Goal: Information Seeking & Learning: Learn about a topic

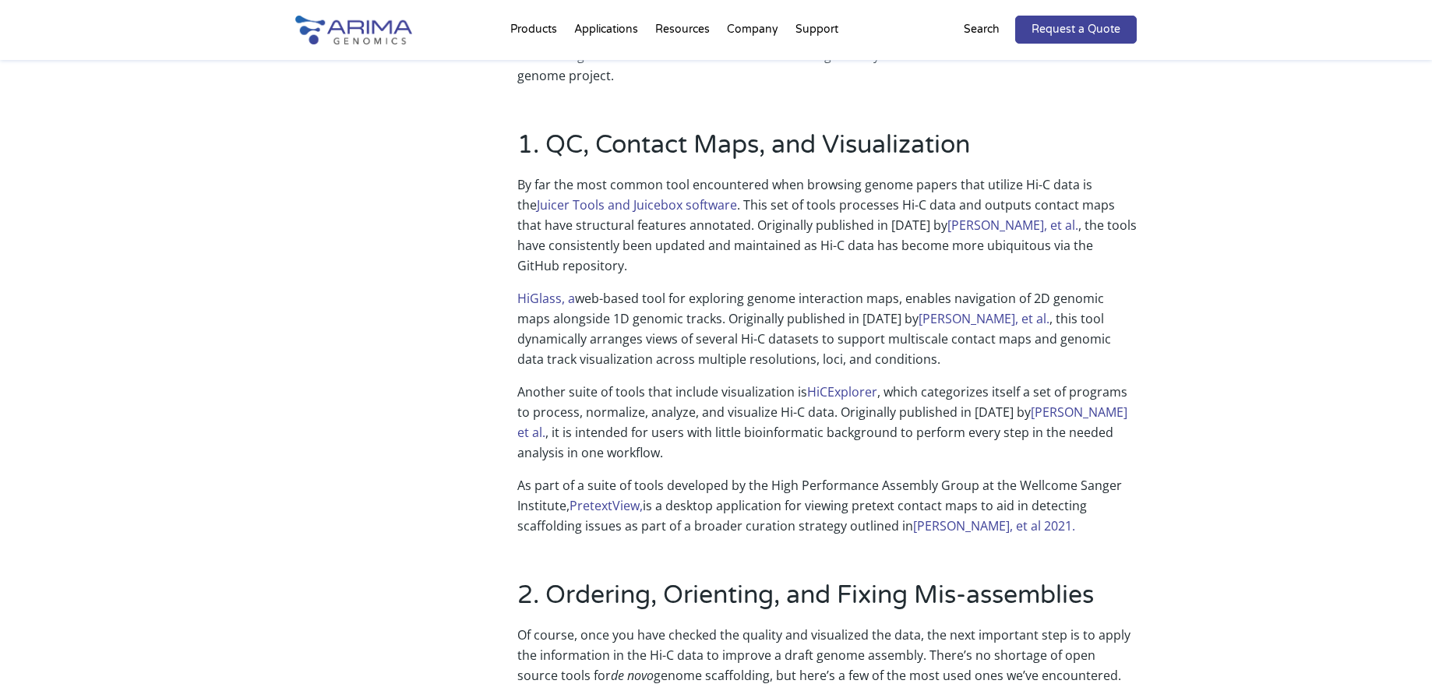
scroll to position [435, 0]
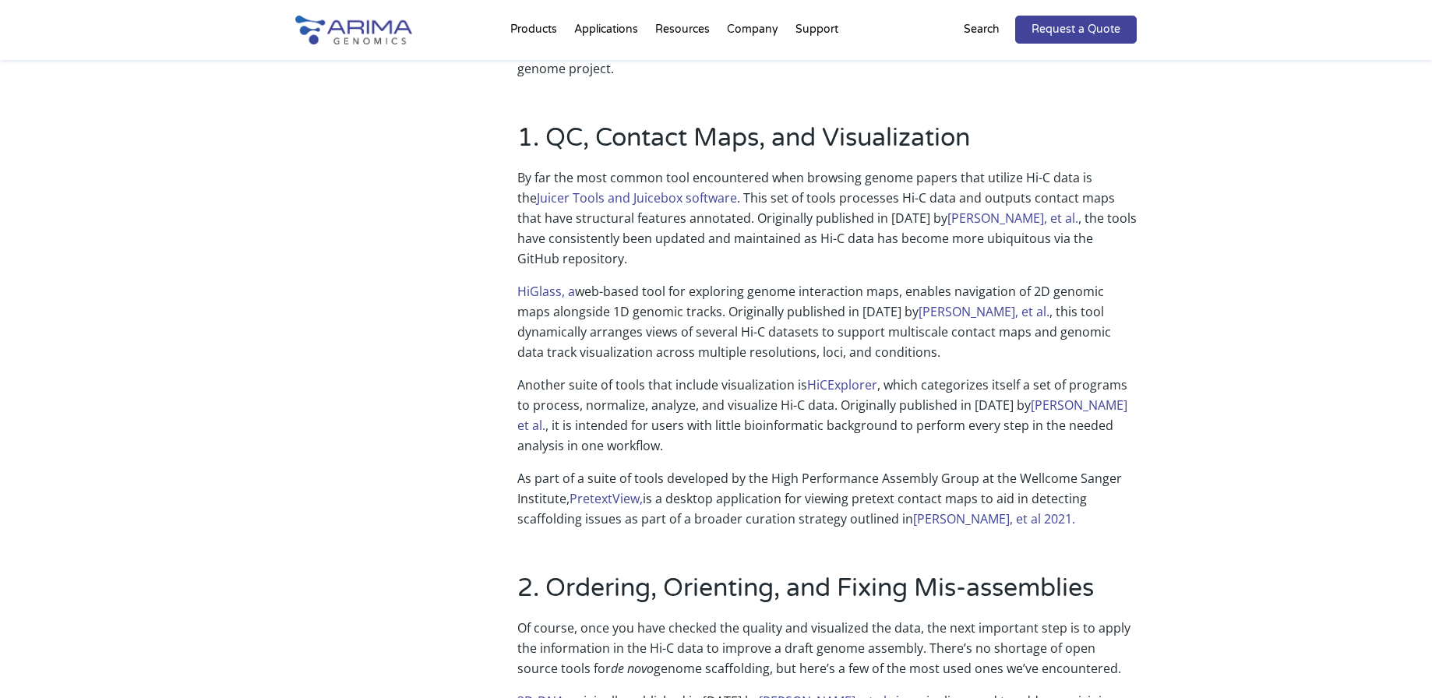
click at [698, 155] on h2 "1. QC, Contact Maps, and Visualization" at bounding box center [826, 144] width 619 height 47
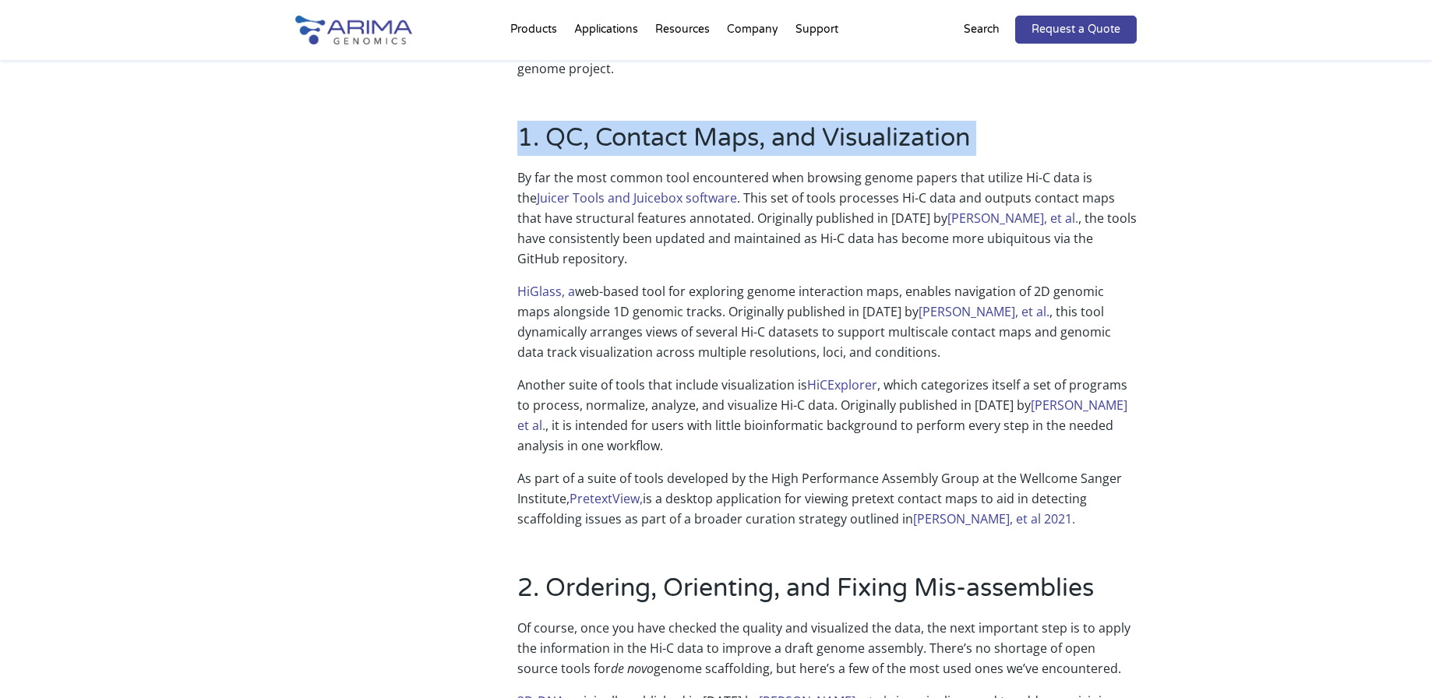
click at [671, 156] on h2 "1. QC, Contact Maps, and Visualization" at bounding box center [826, 144] width 619 height 47
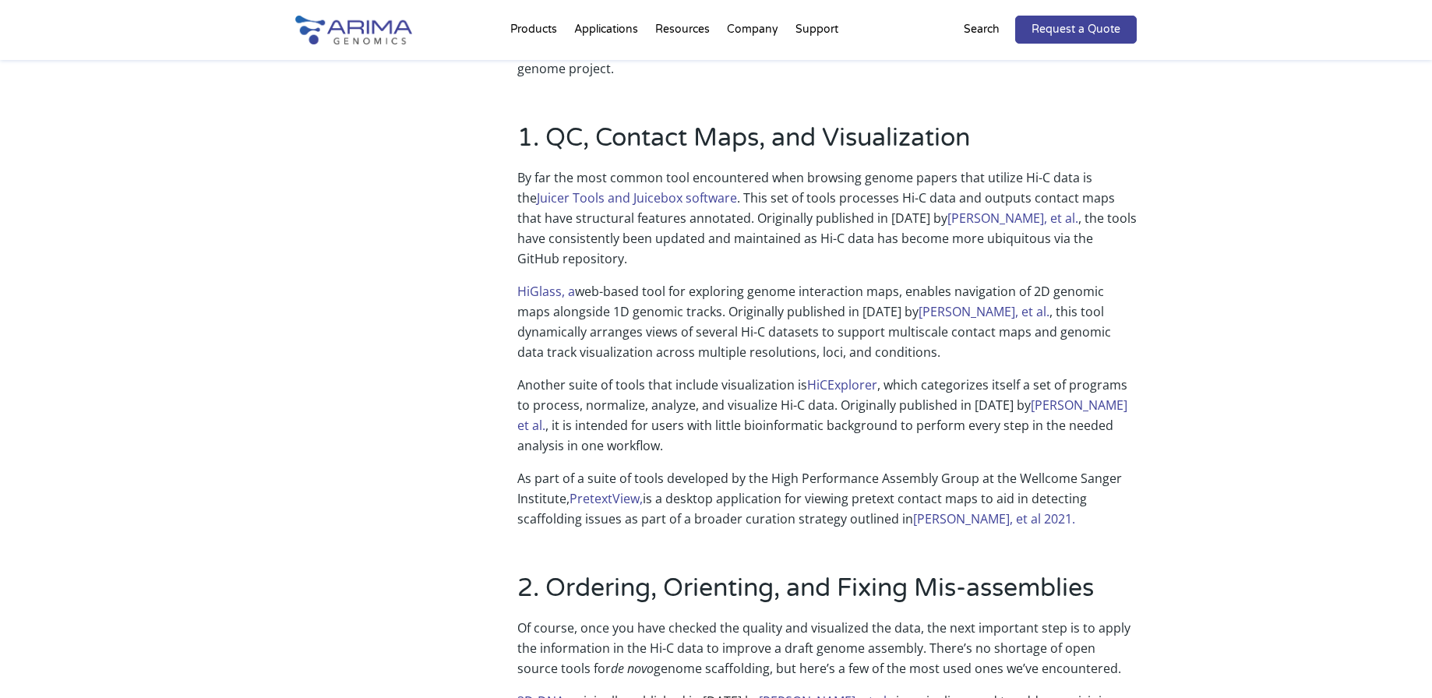
click at [671, 156] on h2 "1. QC, Contact Maps, and Visualization" at bounding box center [826, 144] width 619 height 47
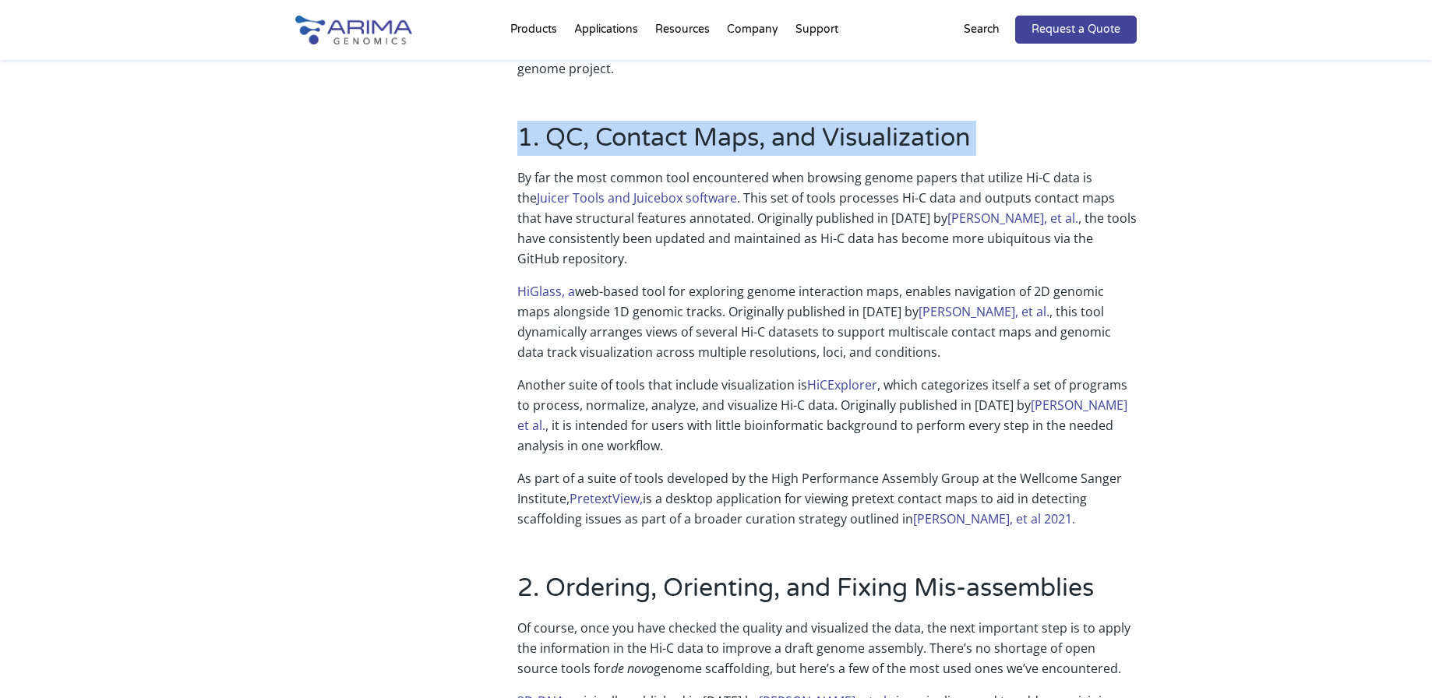
click at [771, 181] on p "By far the most common tool encountered when browsing genome papers that utiliz…" at bounding box center [826, 224] width 619 height 114
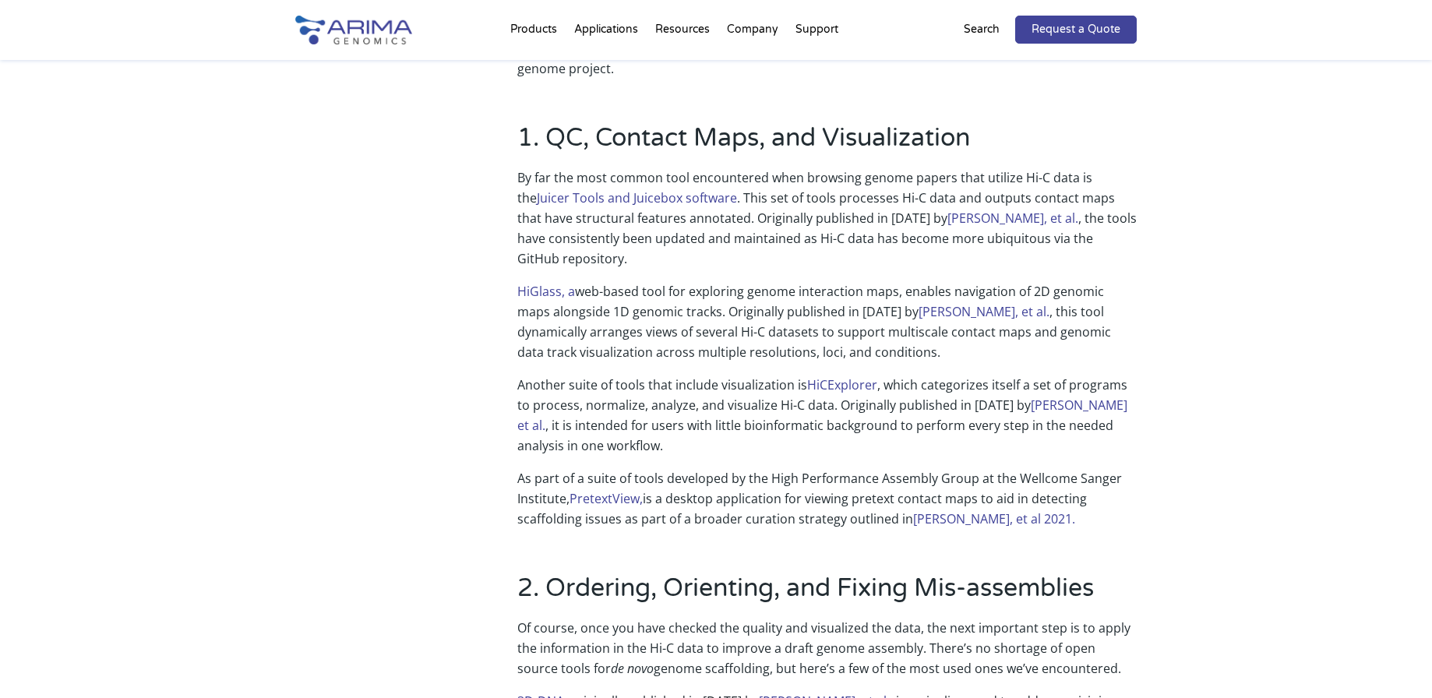
click at [771, 181] on p "By far the most common tool encountered when browsing genome papers that utiliz…" at bounding box center [826, 224] width 619 height 114
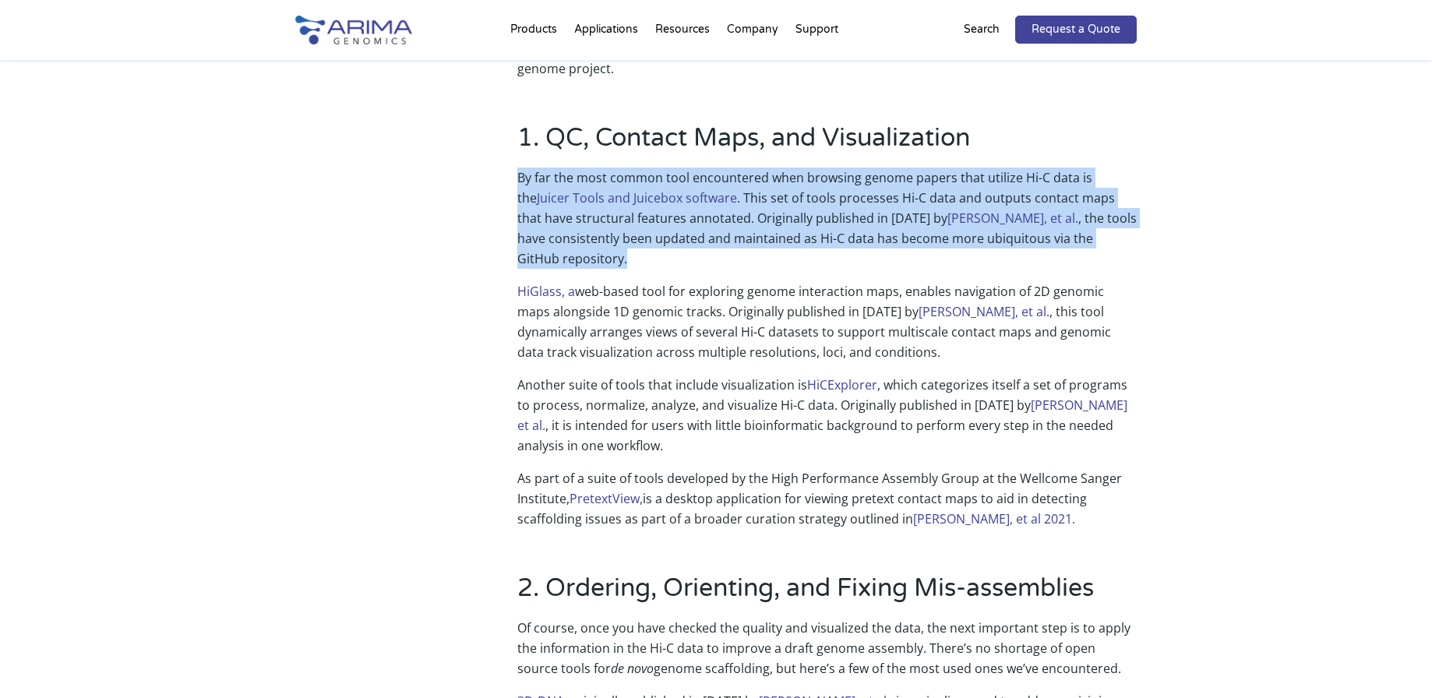
click at [561, 342] on p "HiGlass, a web-based tool for exploring genome interaction maps, enables naviga…" at bounding box center [826, 327] width 619 height 93
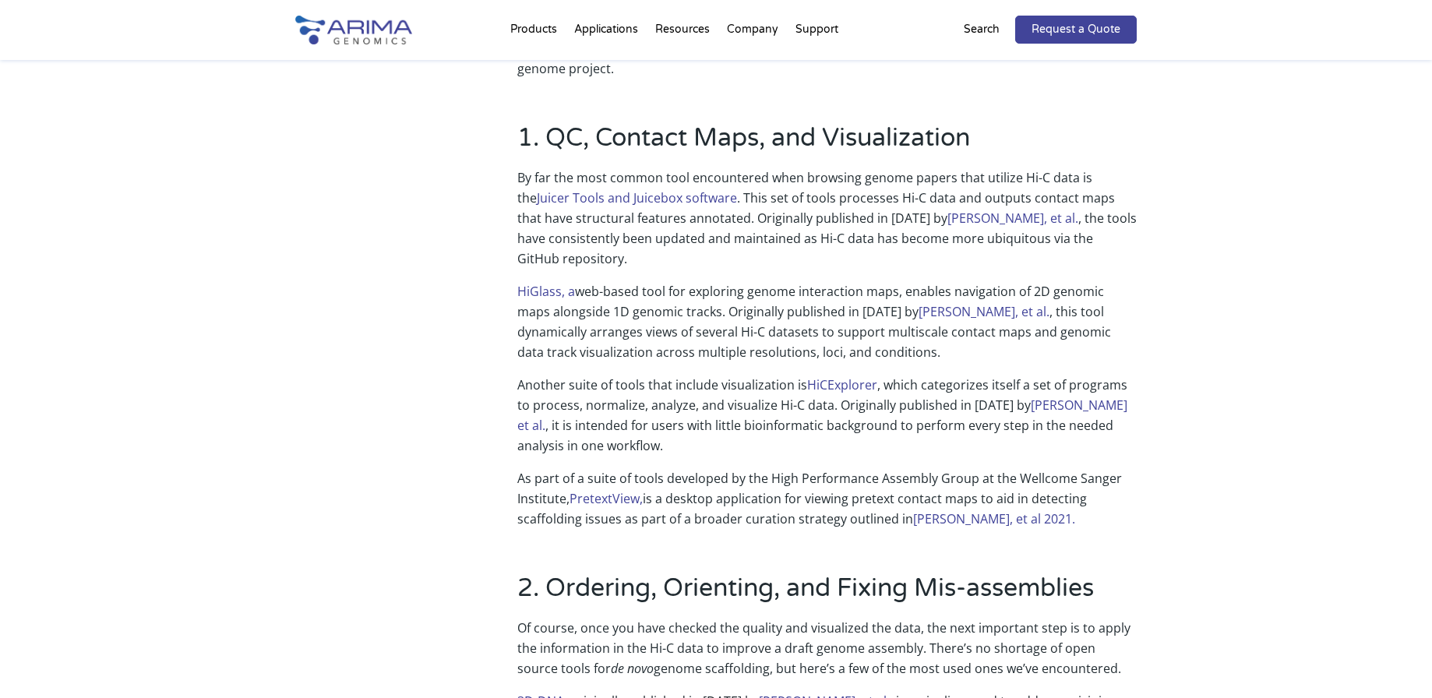
click at [583, 329] on p "HiGlass, a web-based tool for exploring genome interaction maps, enables naviga…" at bounding box center [826, 327] width 619 height 93
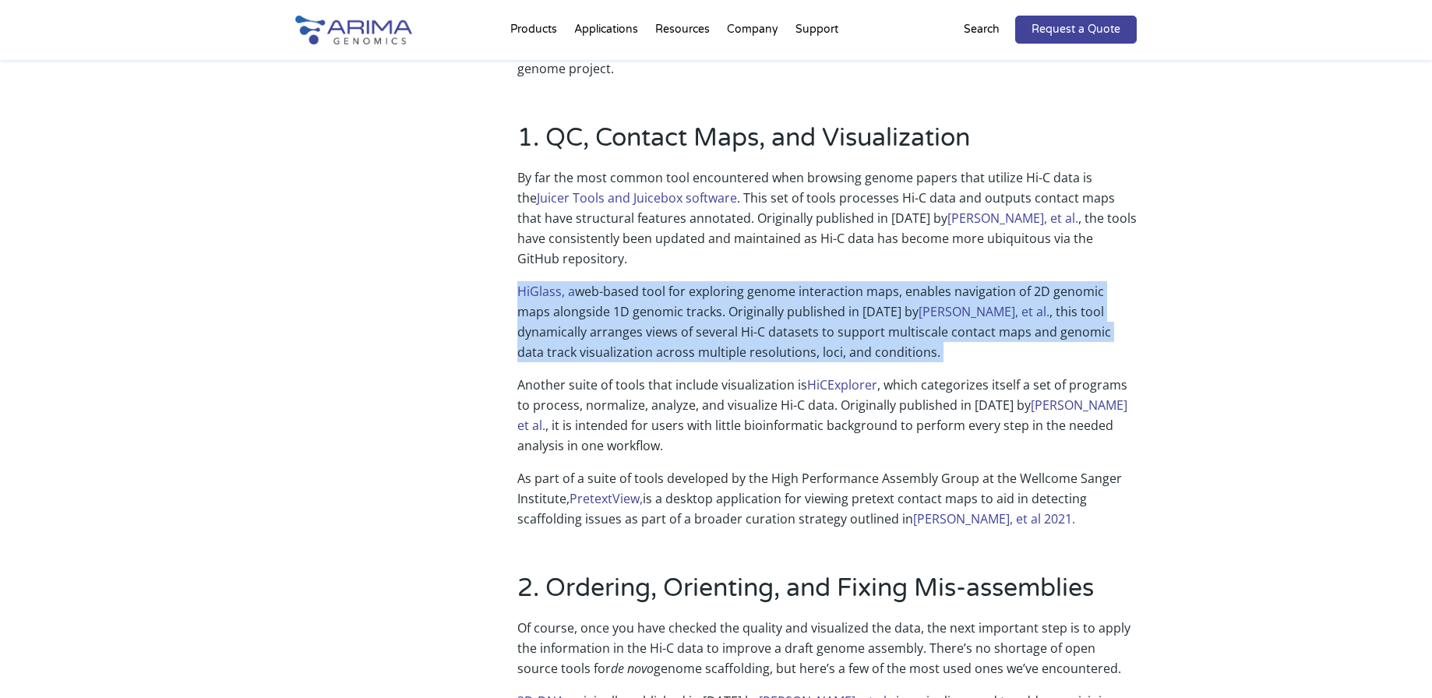
click at [592, 319] on p "HiGlass, a web-based tool for exploring genome interaction maps, enables naviga…" at bounding box center [826, 327] width 619 height 93
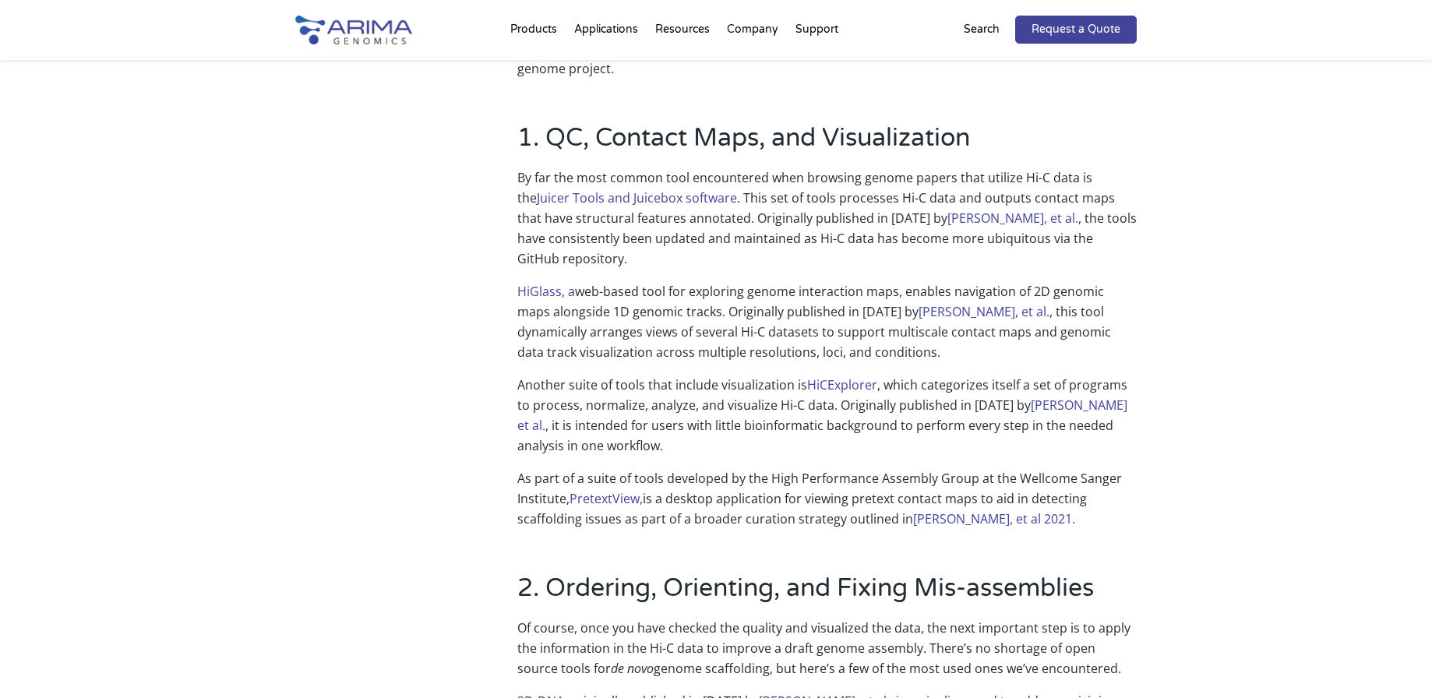
click at [592, 319] on p "HiGlass, a web-based tool for exploring genome interaction maps, enables naviga…" at bounding box center [826, 327] width 619 height 93
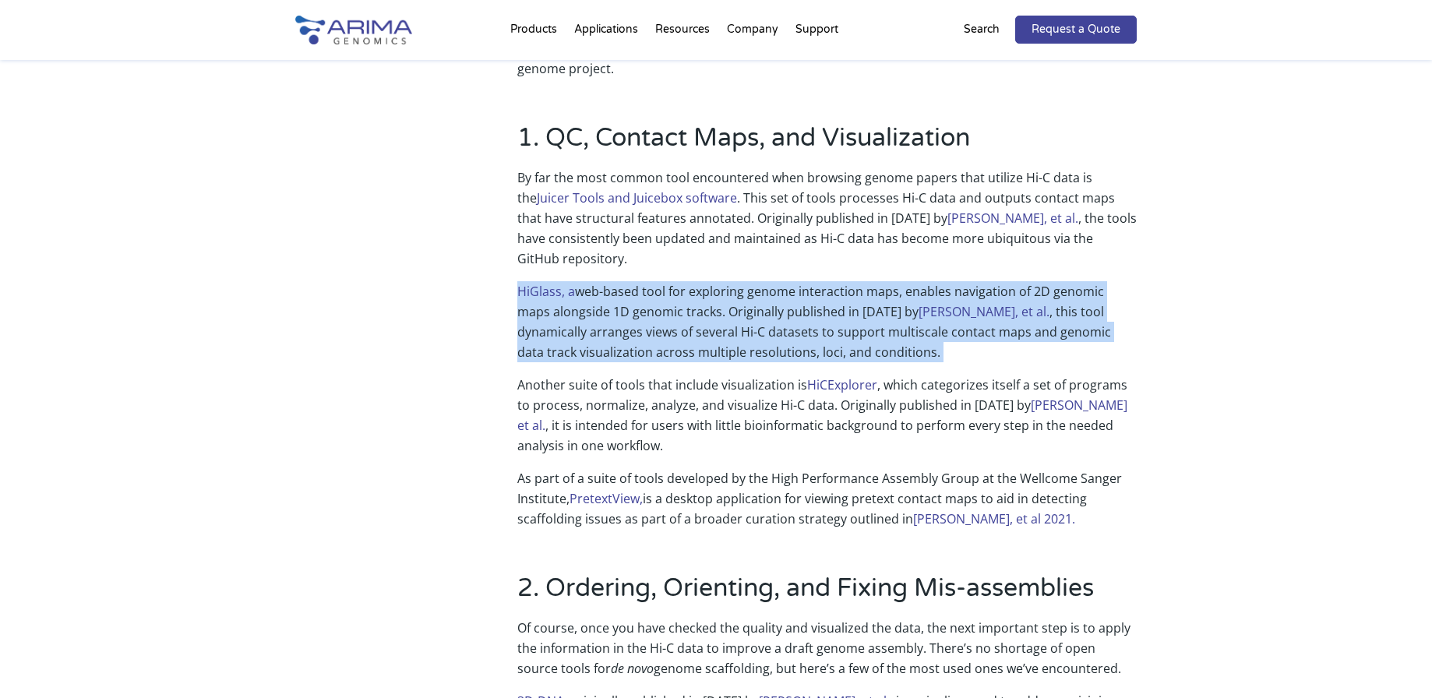
click at [563, 341] on p "HiGlass, a web-based tool for exploring genome interaction maps, enables naviga…" at bounding box center [826, 327] width 619 height 93
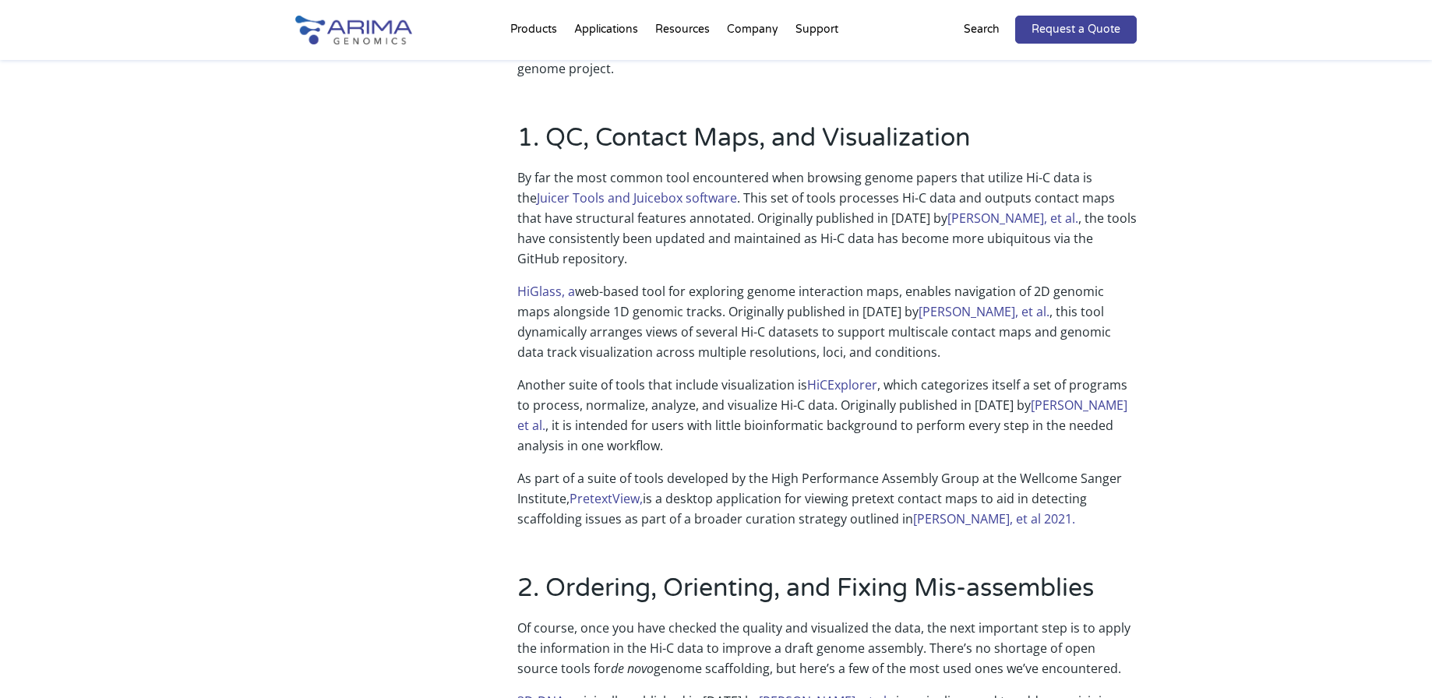
click at [563, 341] on p "HiGlass, a web-based tool for exploring genome interaction maps, enables naviga…" at bounding box center [826, 327] width 619 height 93
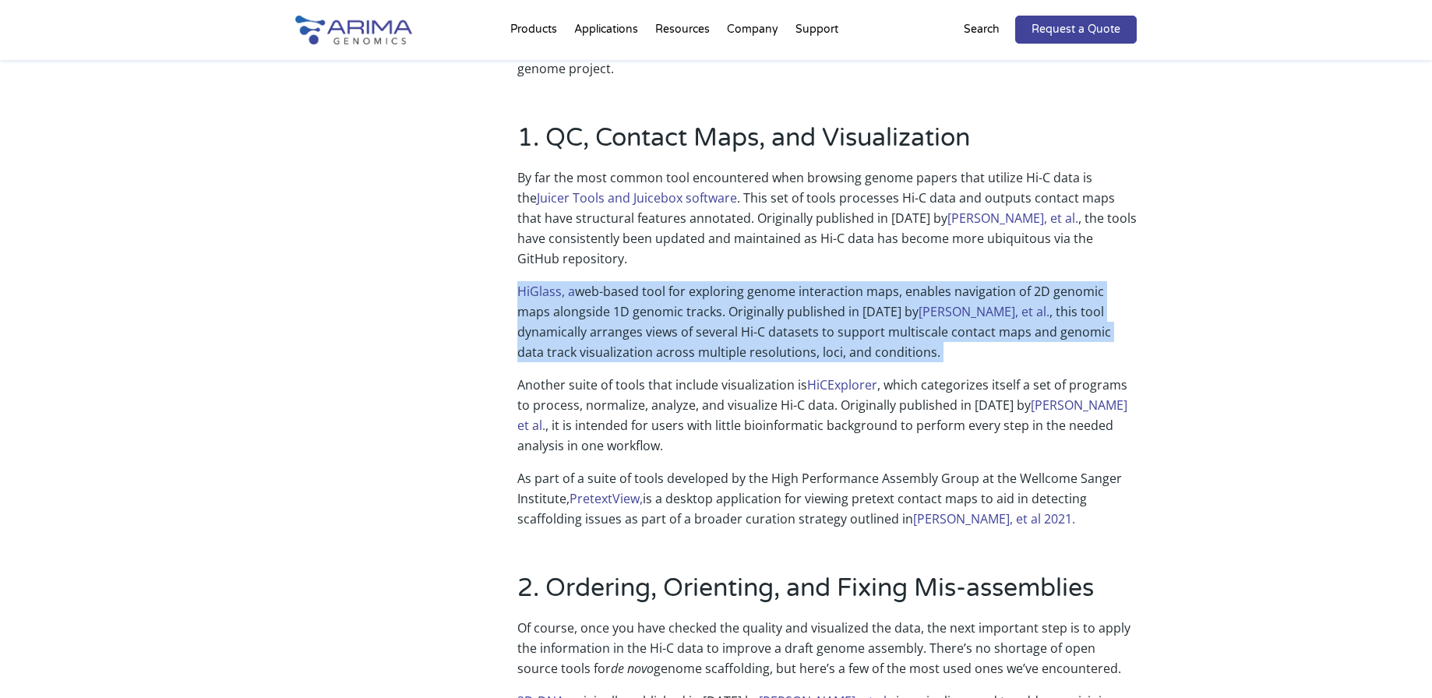
click at [576, 341] on p "HiGlass, a web-based tool for exploring genome interaction maps, enables naviga…" at bounding box center [826, 327] width 619 height 93
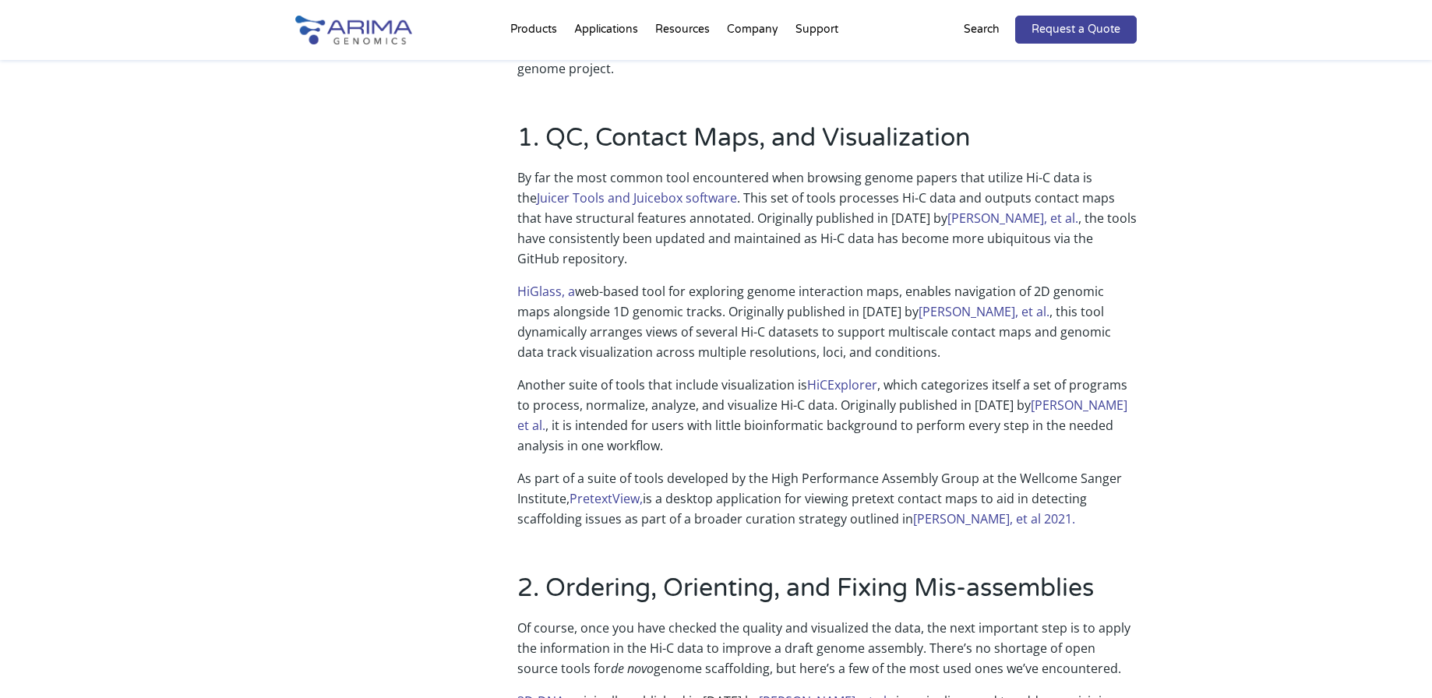
click at [576, 341] on p "HiGlass, a web-based tool for exploring genome interaction maps, enables naviga…" at bounding box center [826, 327] width 619 height 93
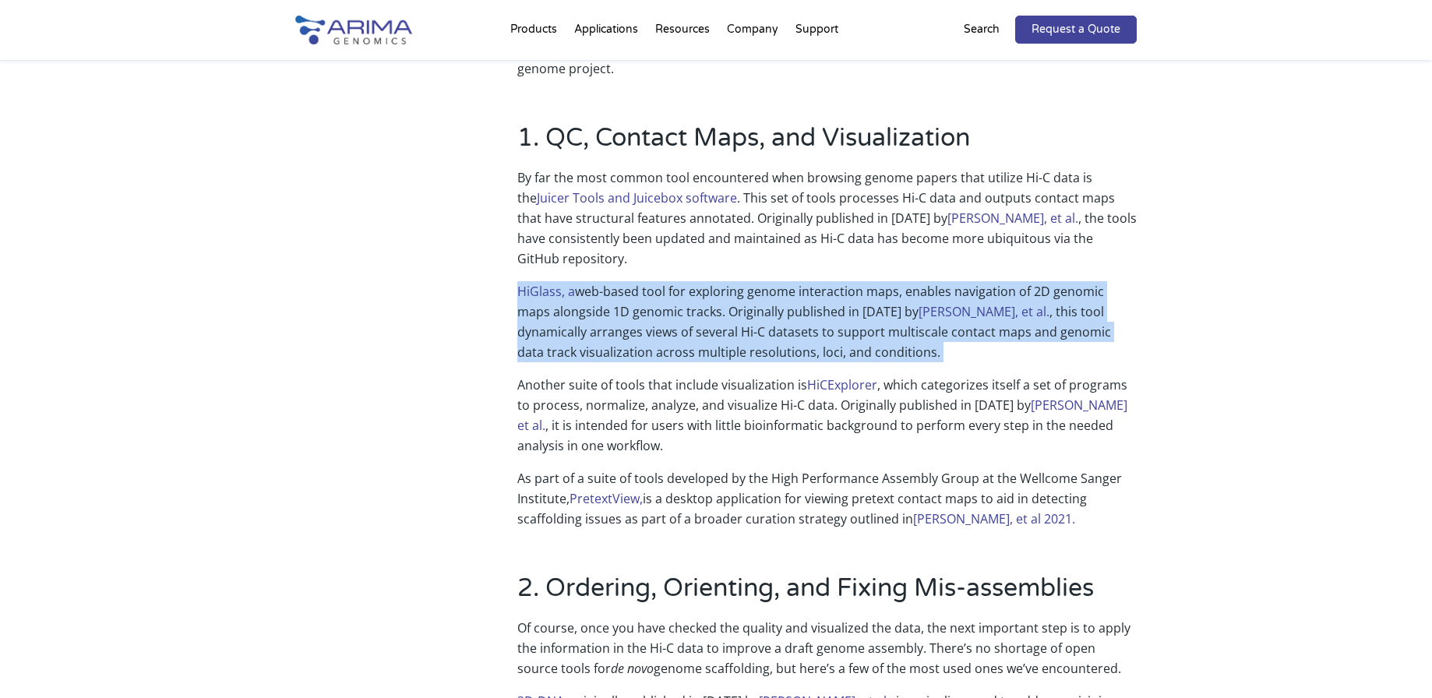
click at [588, 340] on p "HiGlass, a web-based tool for exploring genome interaction maps, enables naviga…" at bounding box center [826, 327] width 619 height 93
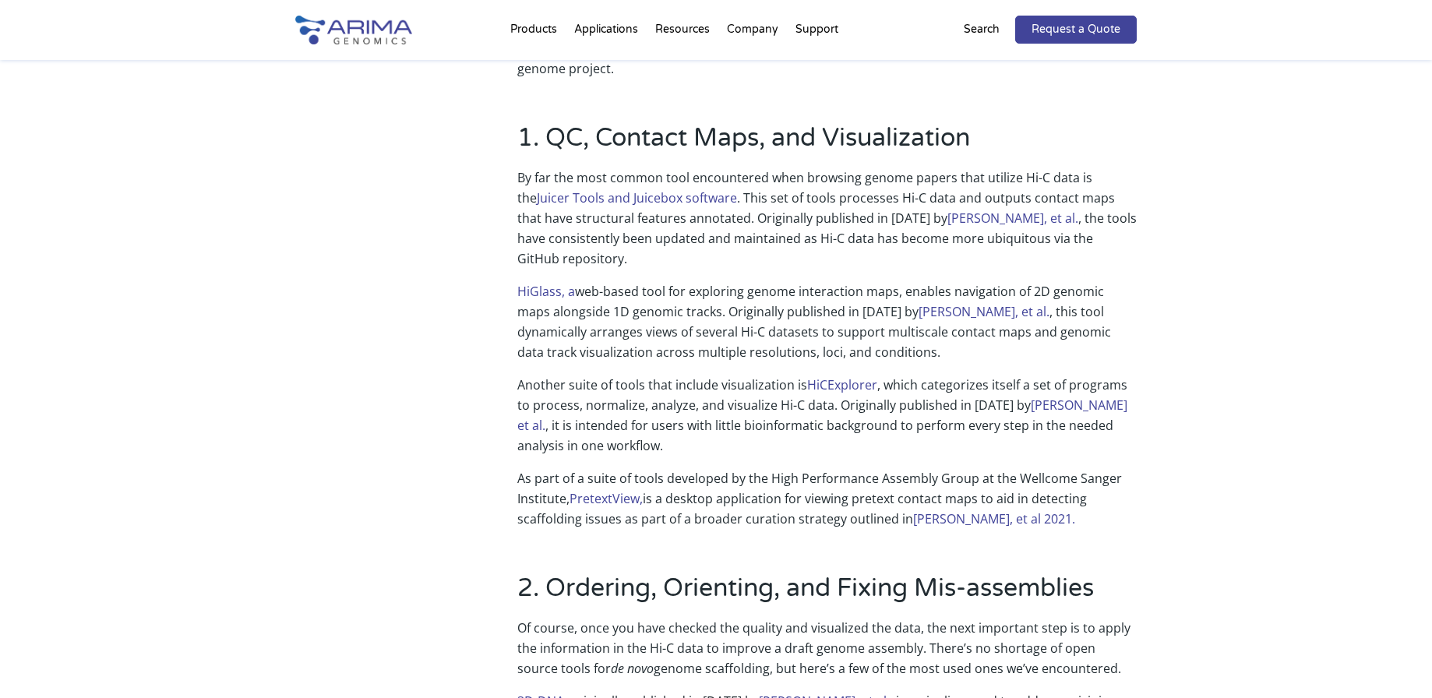
click at [588, 340] on p "HiGlass, a web-based tool for exploring genome interaction maps, enables naviga…" at bounding box center [826, 327] width 619 height 93
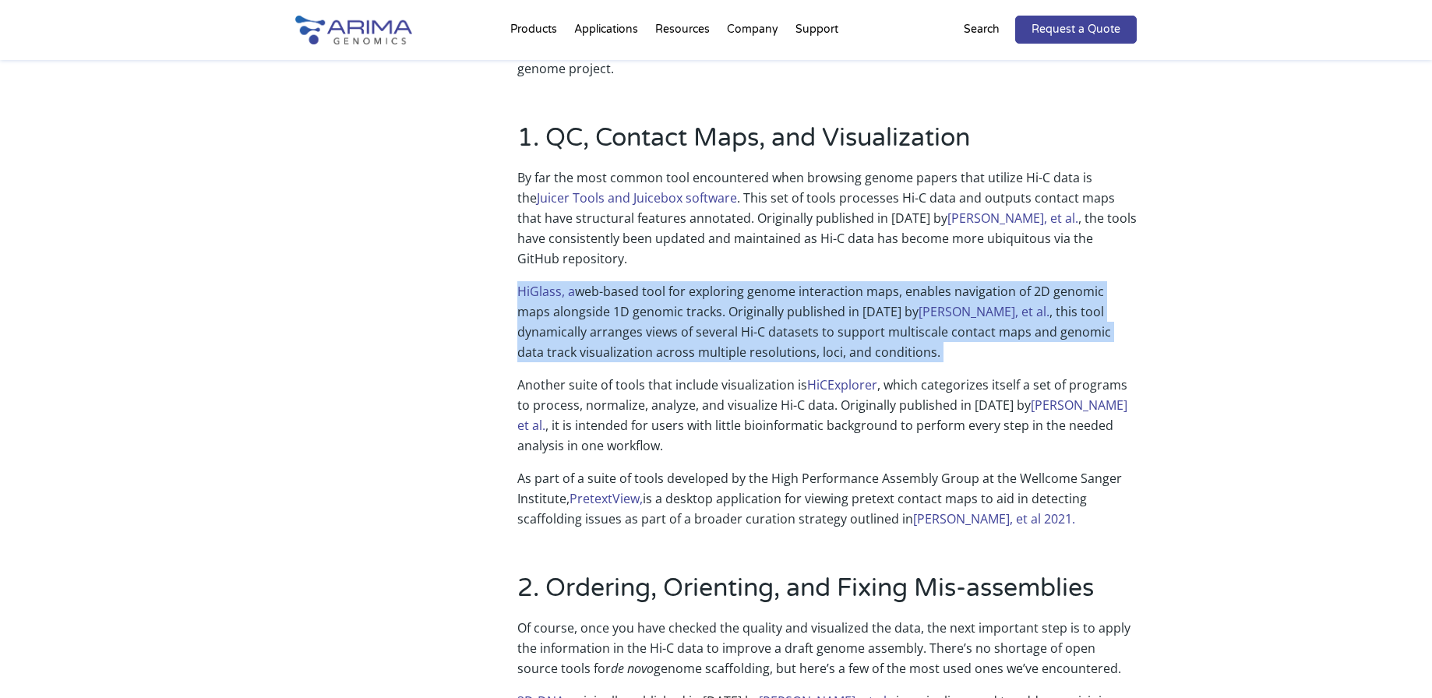
click at [602, 342] on p "HiGlass, a web-based tool for exploring genome interaction maps, enables naviga…" at bounding box center [826, 327] width 619 height 93
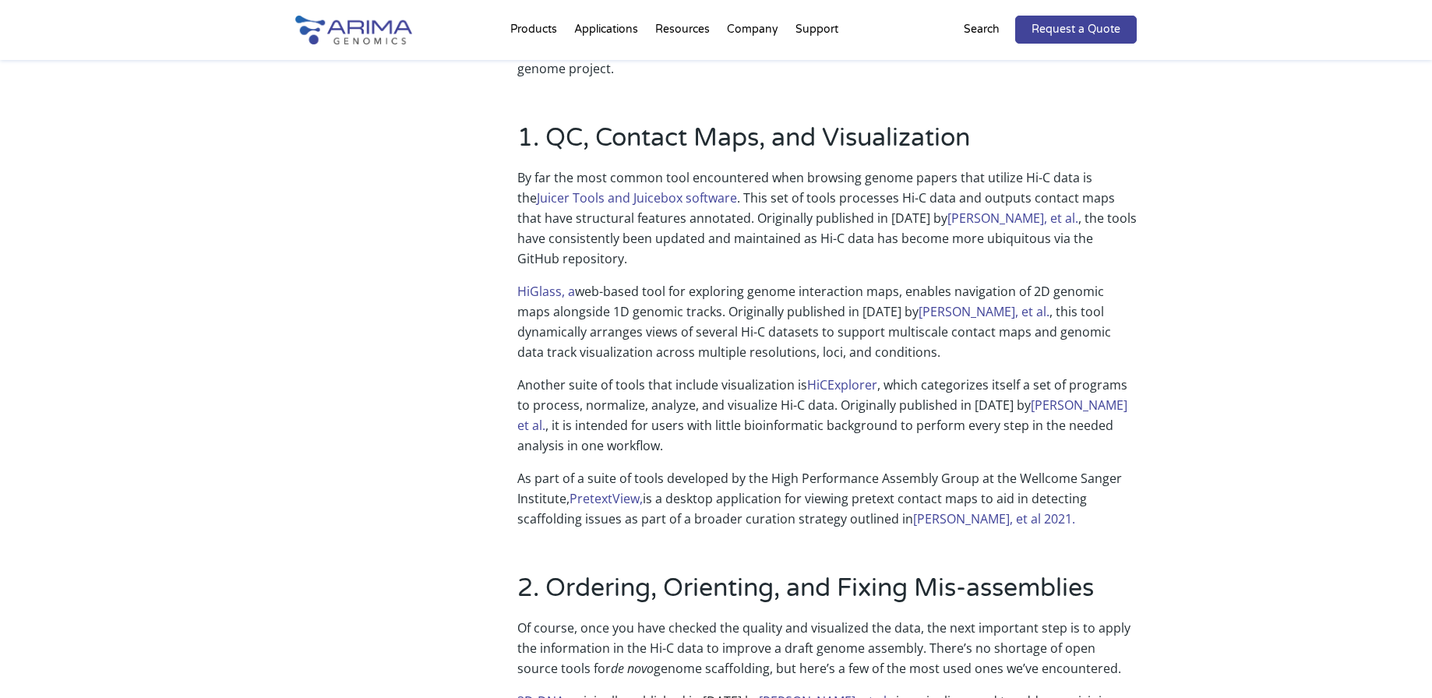
click at [678, 337] on p "HiGlass, a web-based tool for exploring genome interaction maps, enables naviga…" at bounding box center [826, 327] width 619 height 93
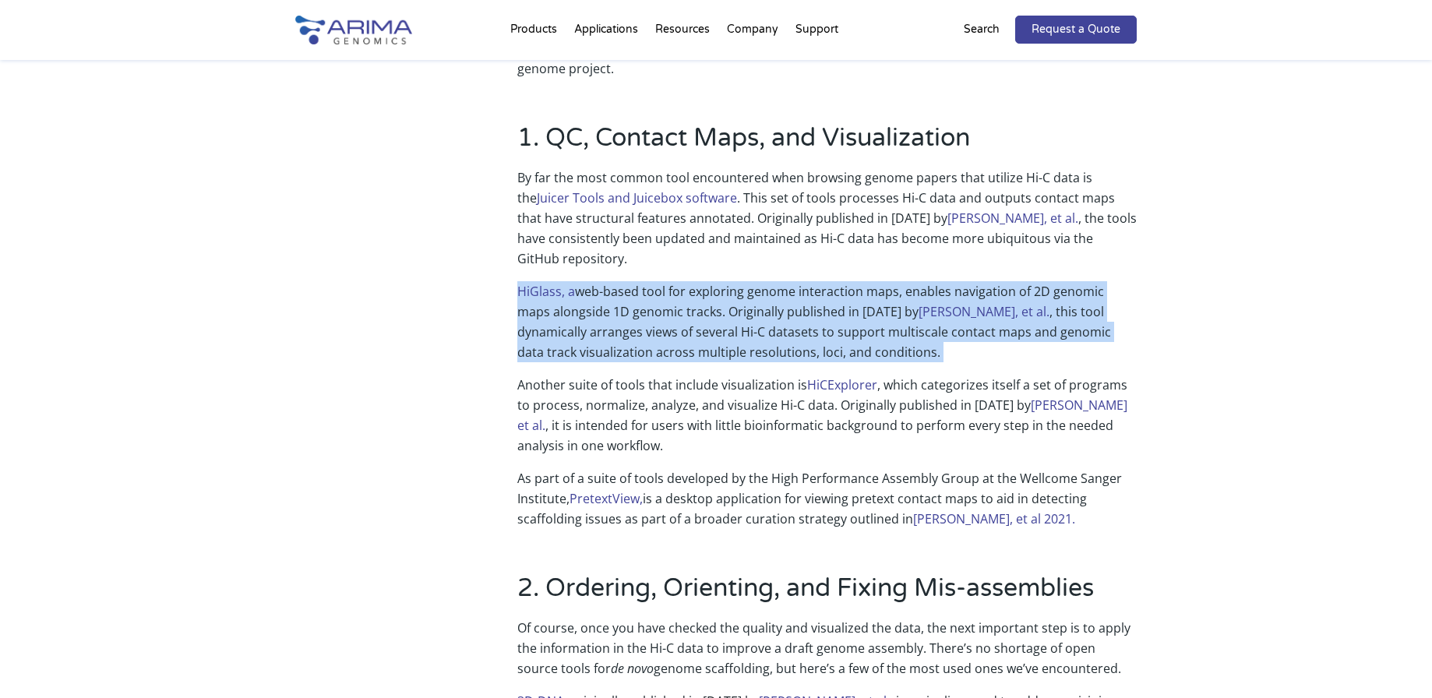
click at [618, 403] on p "Another suite of tools that include visualization is HiCExplorer , which catego…" at bounding box center [826, 421] width 619 height 93
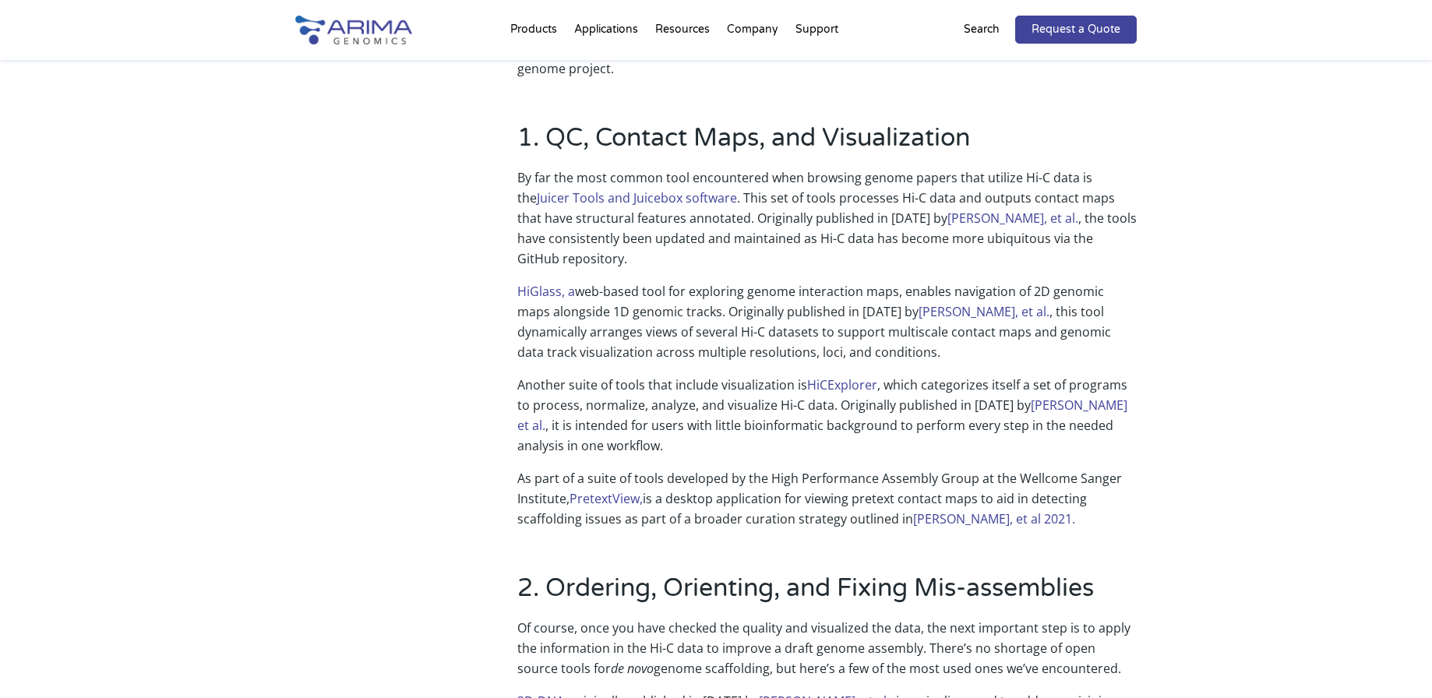
click at [618, 403] on p "Another suite of tools that include visualization is HiCExplorer , which catego…" at bounding box center [826, 421] width 619 height 93
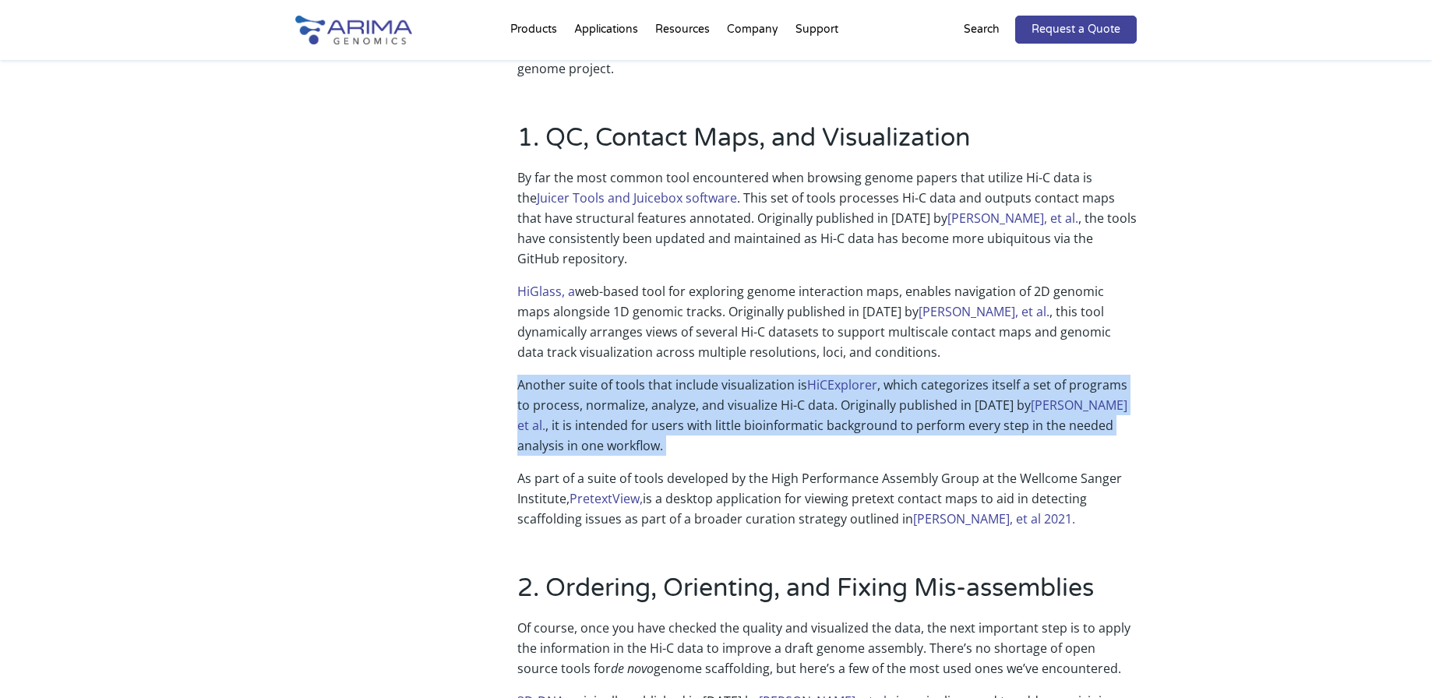
click at [648, 411] on p "Another suite of tools that include visualization is HiCExplorer , which catego…" at bounding box center [826, 421] width 619 height 93
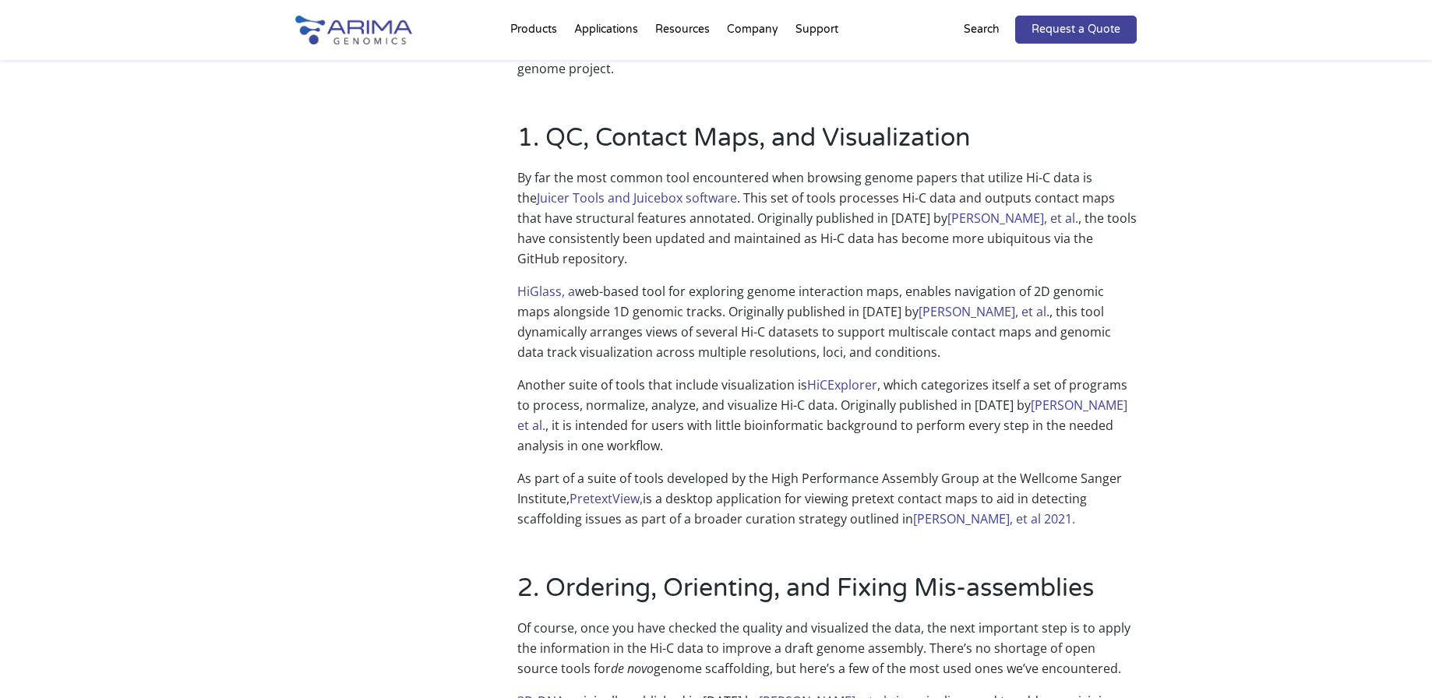
click at [648, 411] on p "Another suite of tools that include visualization is HiCExplorer , which catego…" at bounding box center [826, 421] width 619 height 93
click at [682, 393] on p "Another suite of tools that include visualization is HiCExplorer , which catego…" at bounding box center [826, 421] width 619 height 93
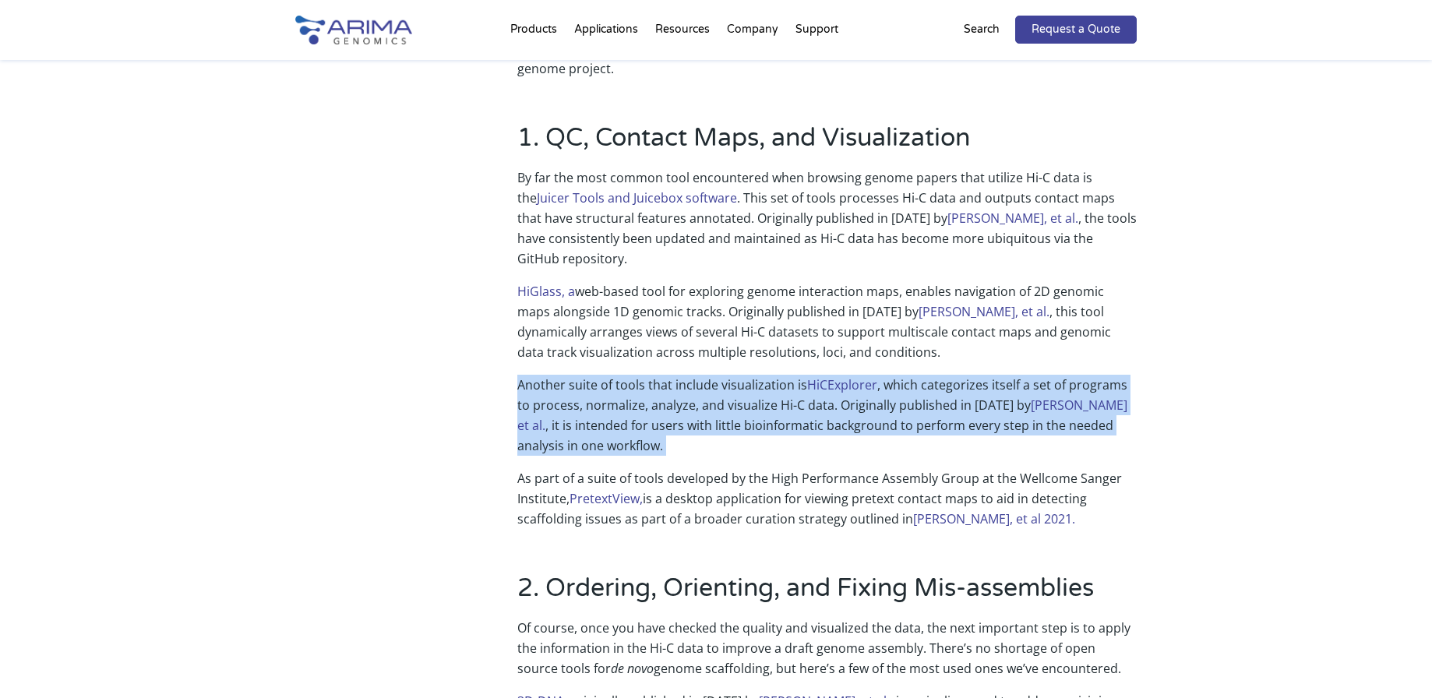
click at [724, 394] on p "Another suite of tools that include visualization is HiCExplorer , which catego…" at bounding box center [826, 421] width 619 height 93
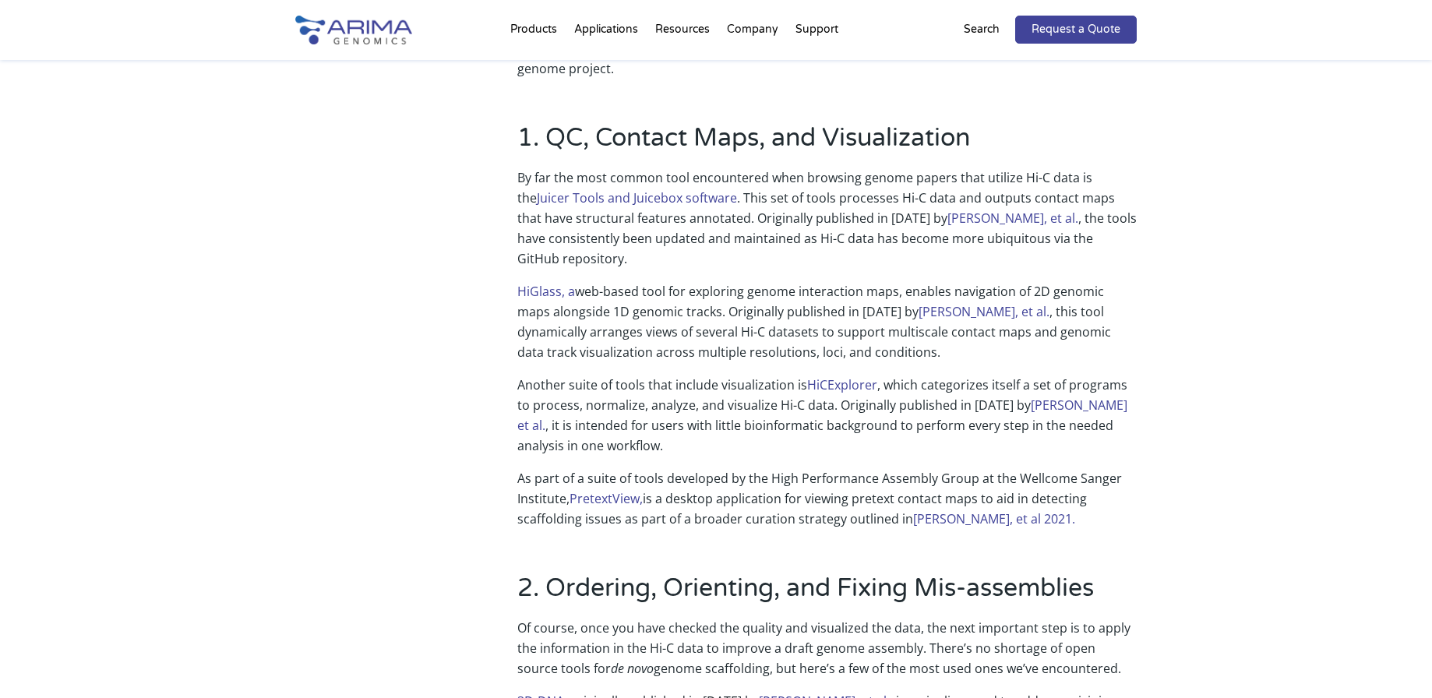
click at [686, 421] on p "Another suite of tools that include visualization is HiCExplorer , which catego…" at bounding box center [826, 421] width 619 height 93
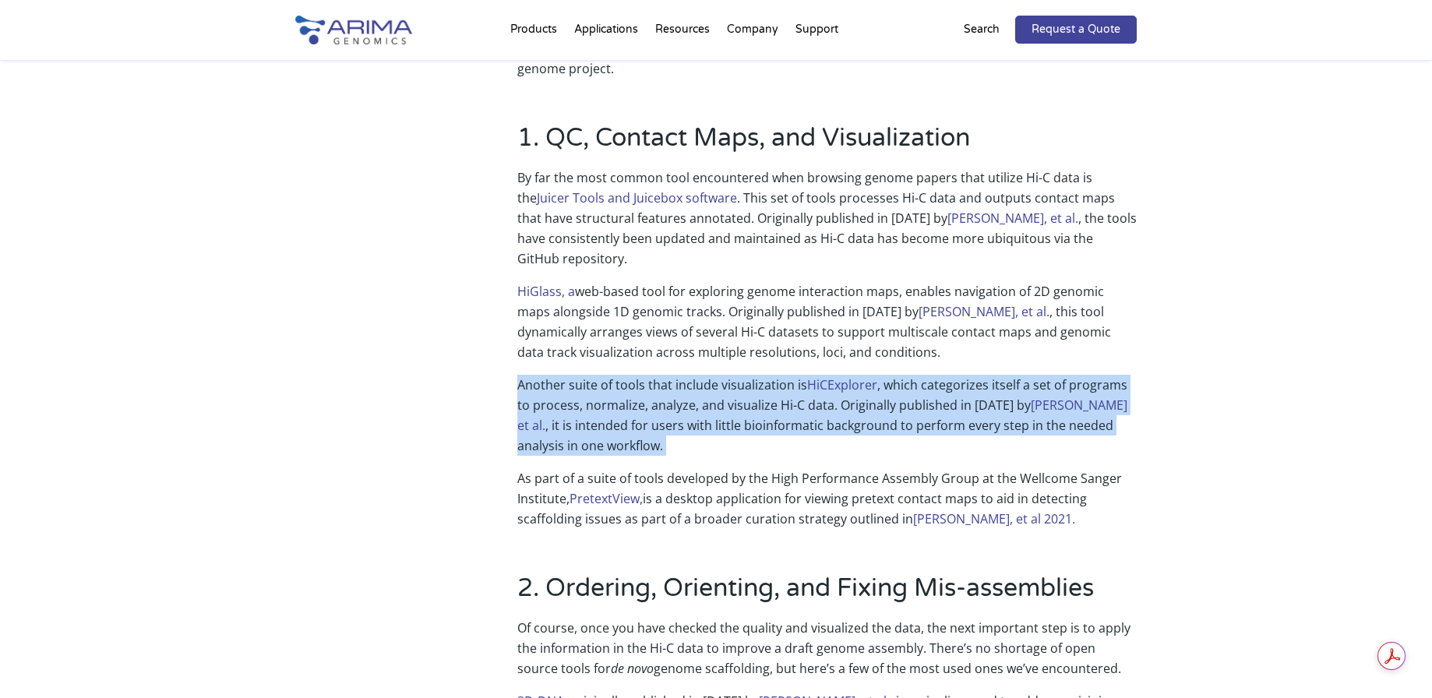
click at [712, 423] on p "Another suite of tools that include visualization is HiCExplorer , which catego…" at bounding box center [826, 421] width 619 height 93
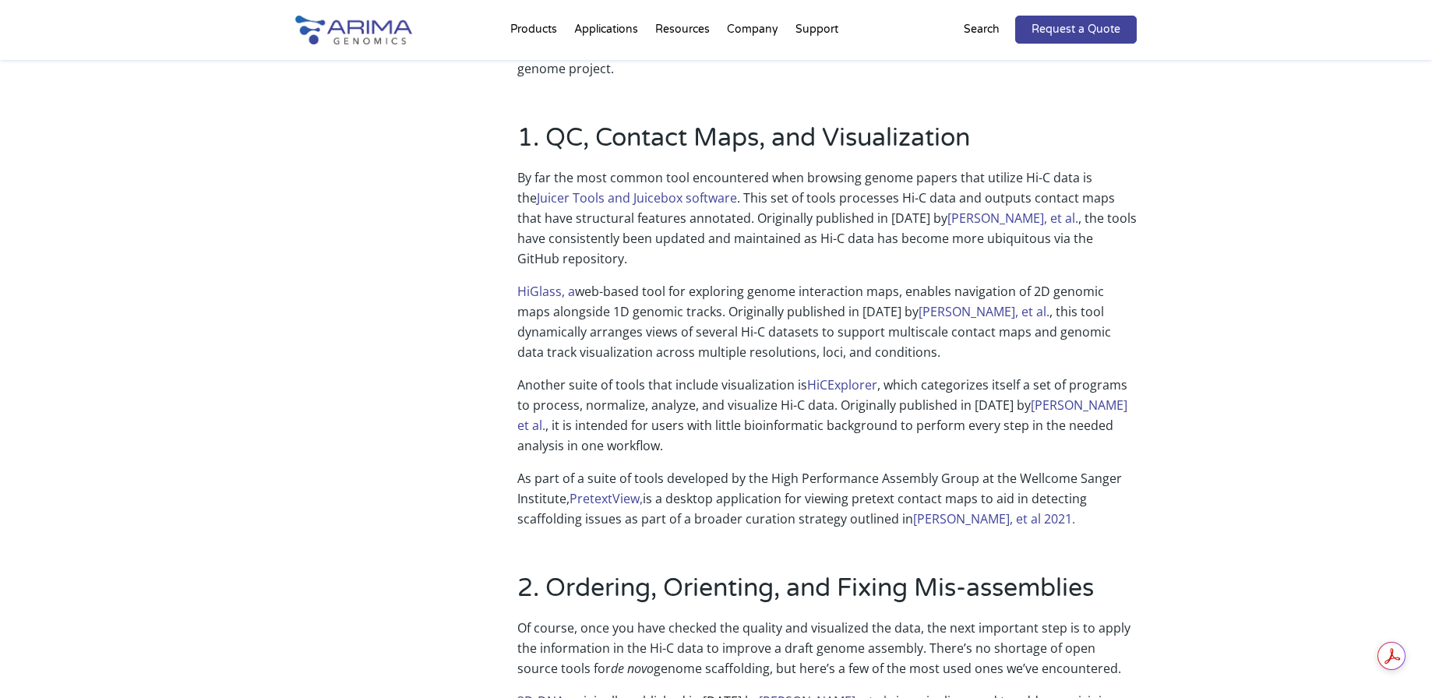
click at [712, 423] on p "Another suite of tools that include visualization is HiCExplorer , which catego…" at bounding box center [826, 421] width 619 height 93
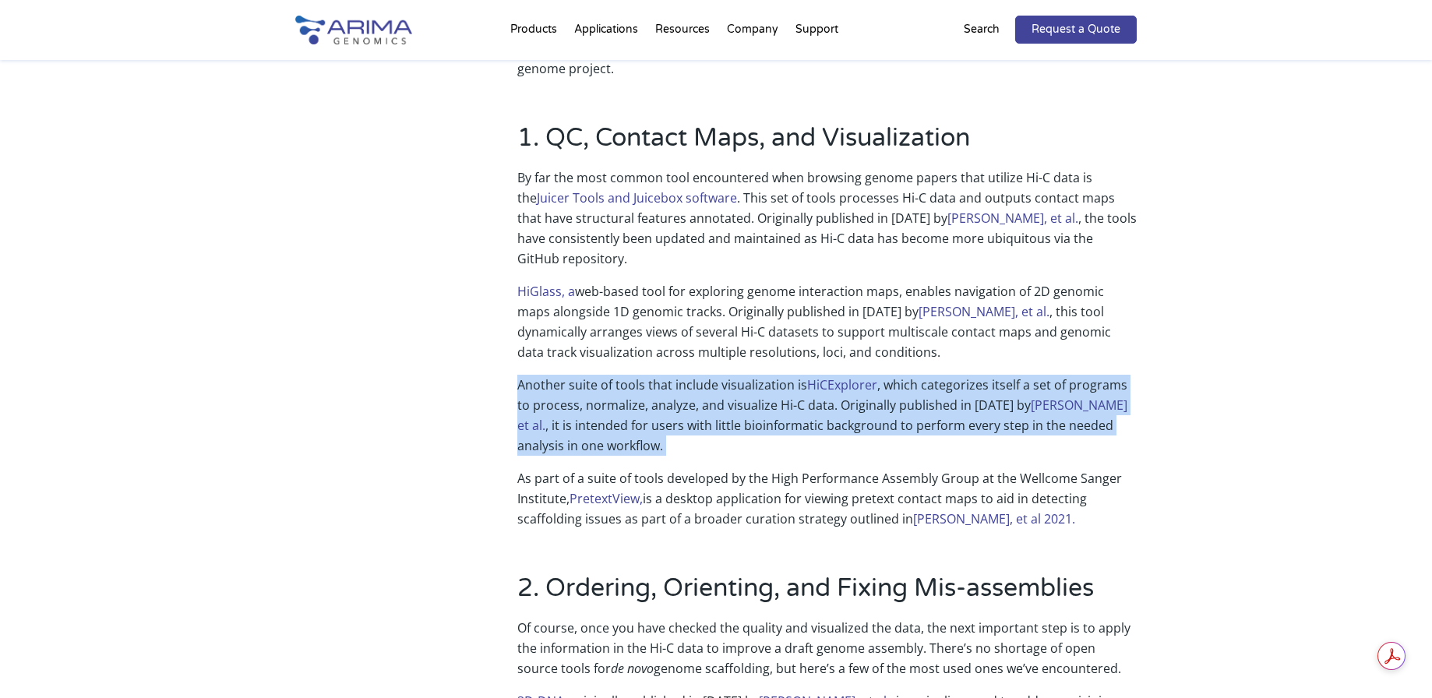
click at [696, 423] on p "Another suite of tools that include visualization is HiCExplorer , which catego…" at bounding box center [826, 421] width 619 height 93
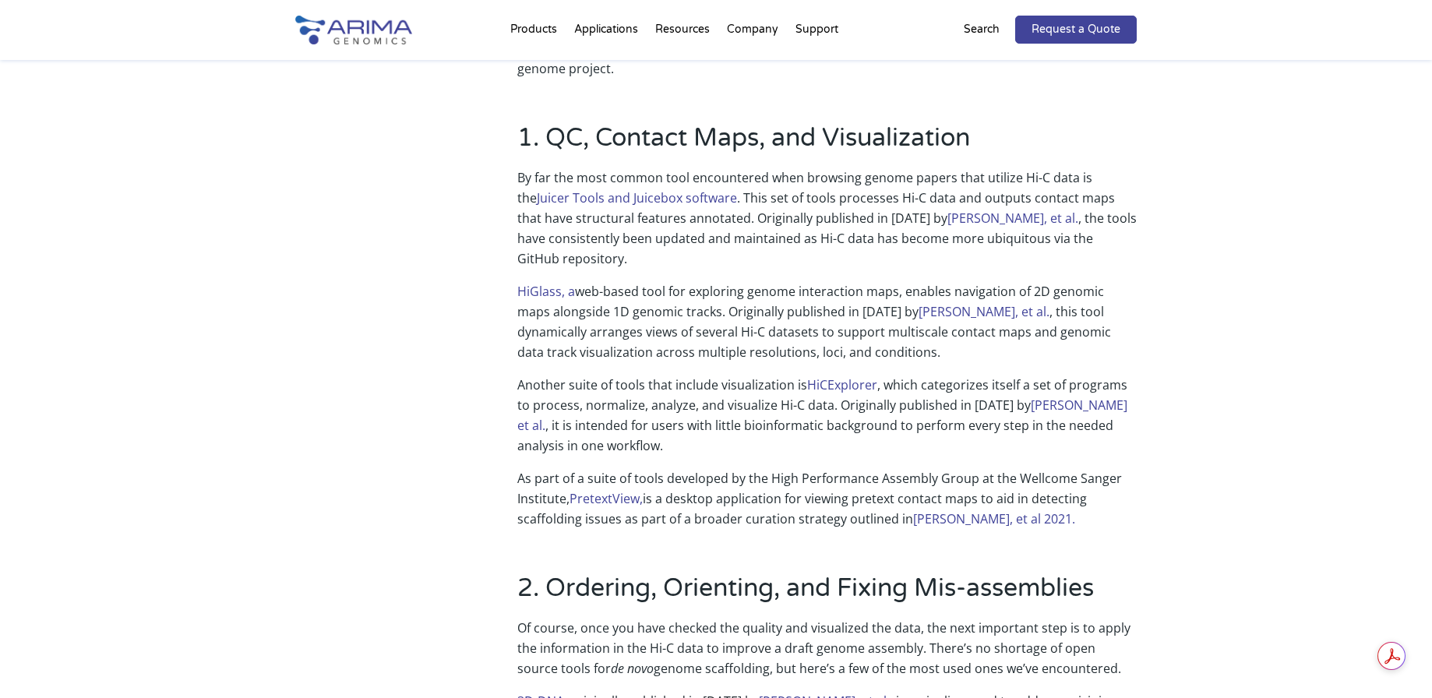
click at [696, 423] on p "Another suite of tools that include visualization is HiCExplorer , which catego…" at bounding box center [826, 421] width 619 height 93
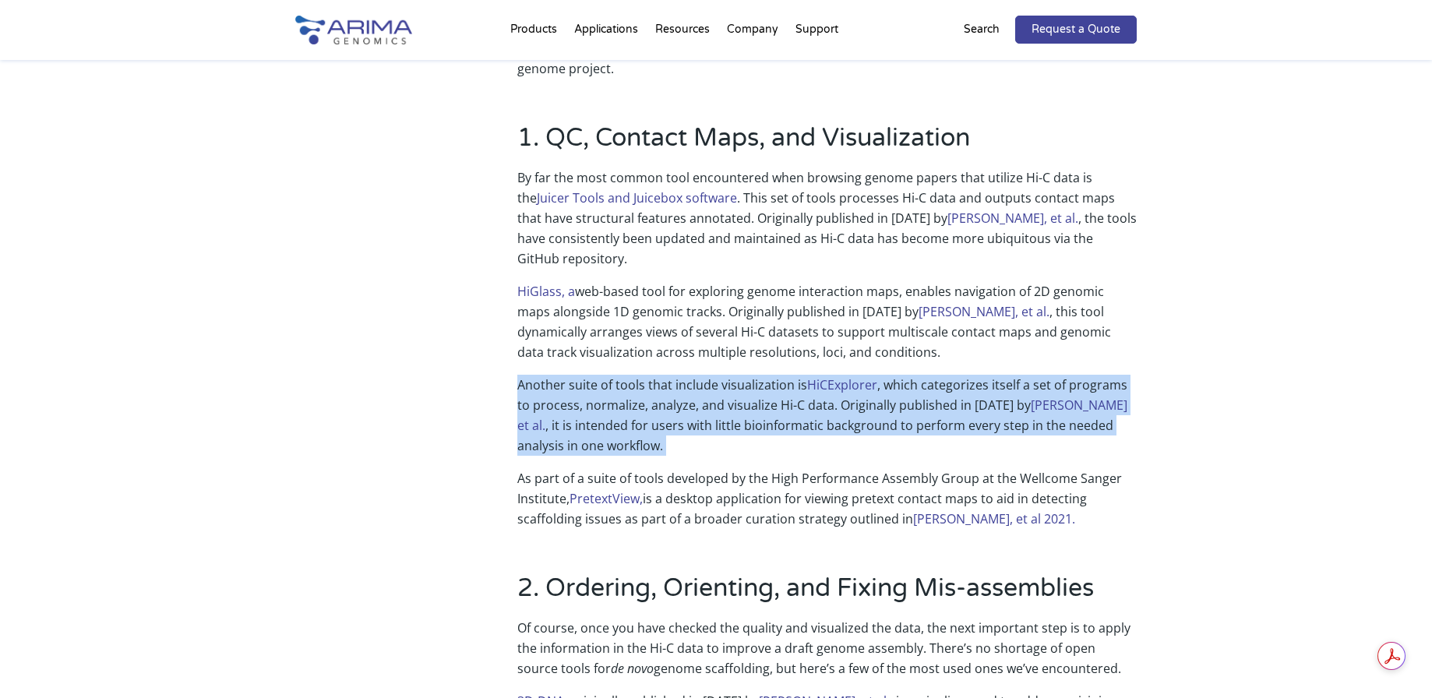
click at [699, 421] on p "Another suite of tools that include visualization is HiCExplorer , which catego…" at bounding box center [826, 421] width 619 height 93
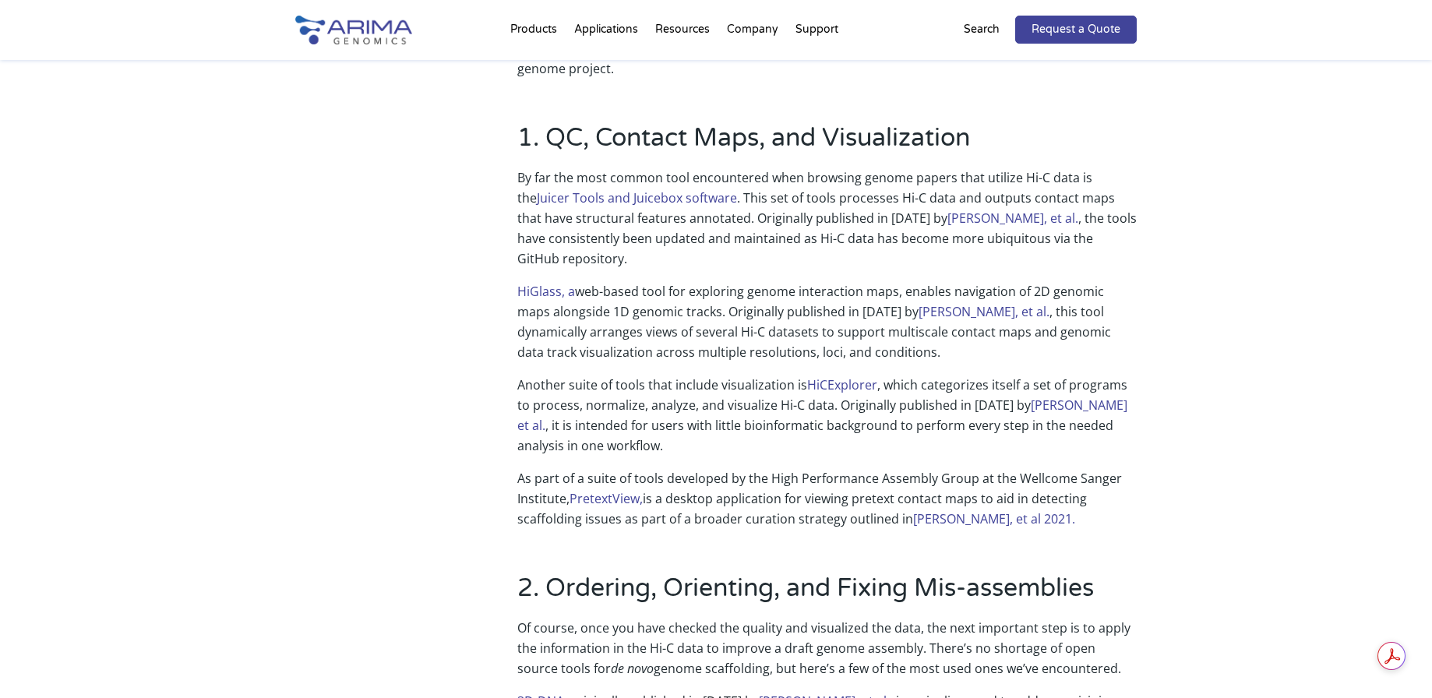
click at [699, 421] on p "Another suite of tools that include visualization is HiCExplorer , which catego…" at bounding box center [826, 421] width 619 height 93
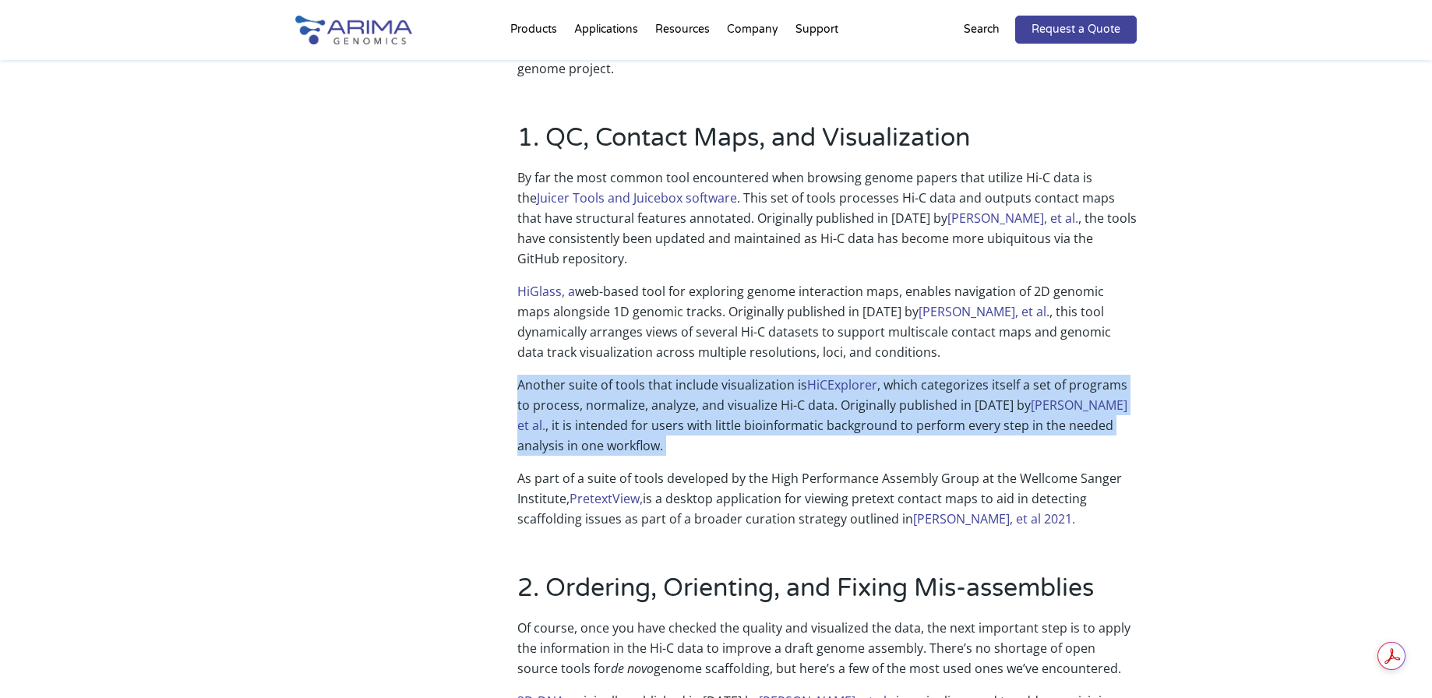
click at [683, 426] on p "Another suite of tools that include visualization is HiCExplorer , which catego…" at bounding box center [826, 421] width 619 height 93
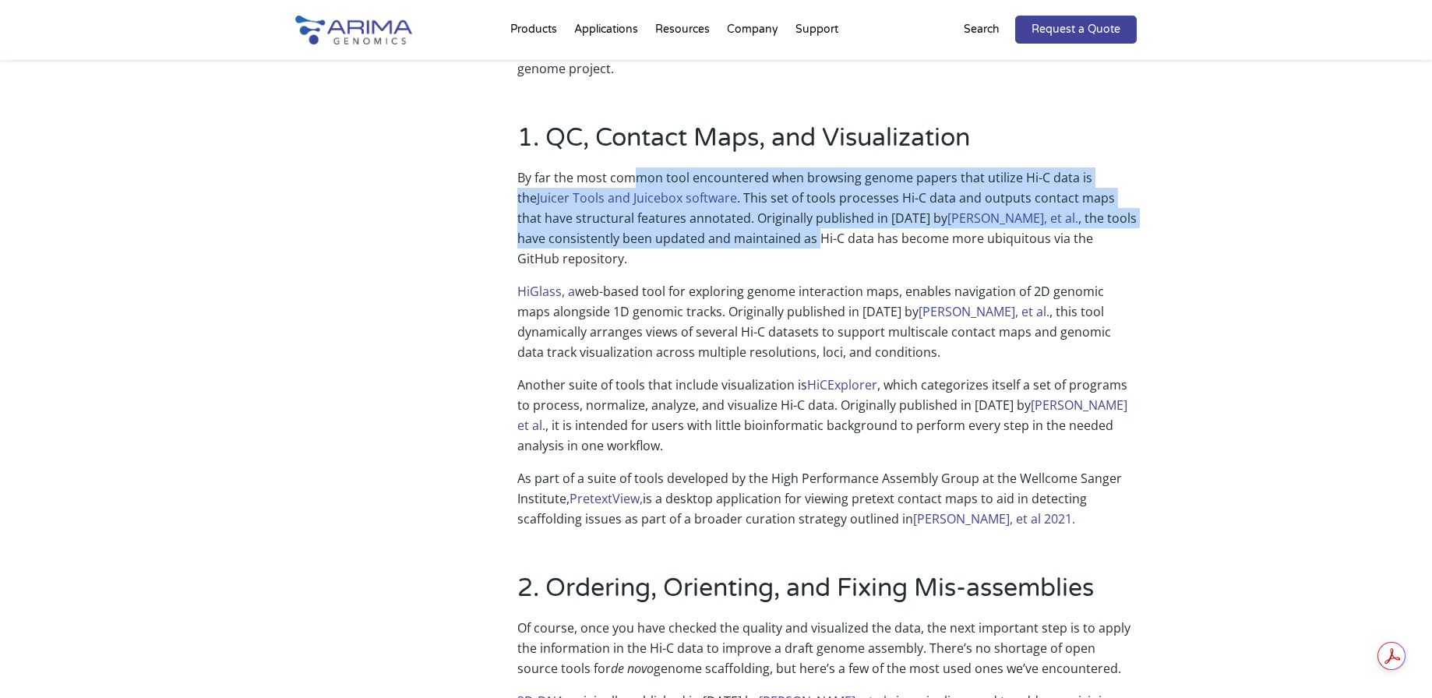
drag, startPoint x: 630, startPoint y: 171, endPoint x: 786, endPoint y: 248, distance: 173.8
click at [786, 248] on p "By far the most common tool encountered when browsing genome papers that utiliz…" at bounding box center [826, 224] width 619 height 114
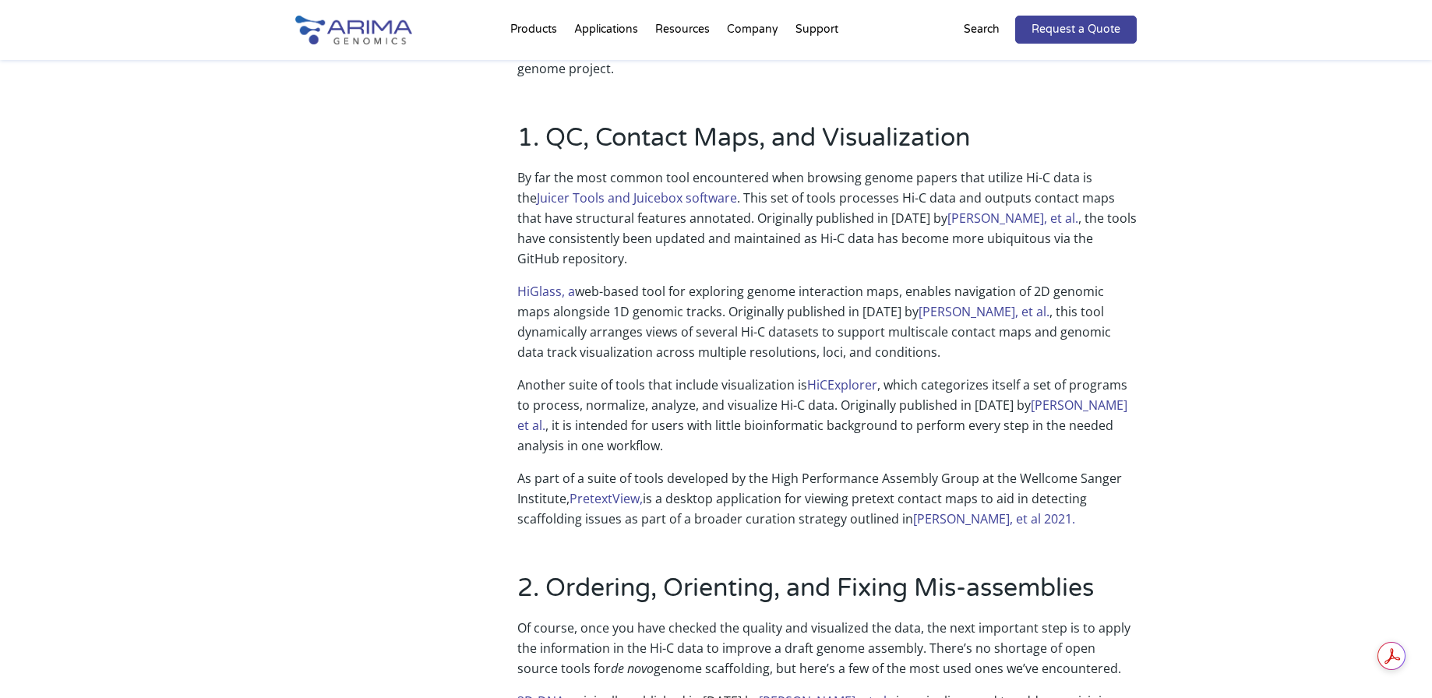
click at [821, 263] on p "By far the most common tool encountered when browsing genome papers that utiliz…" at bounding box center [826, 224] width 619 height 114
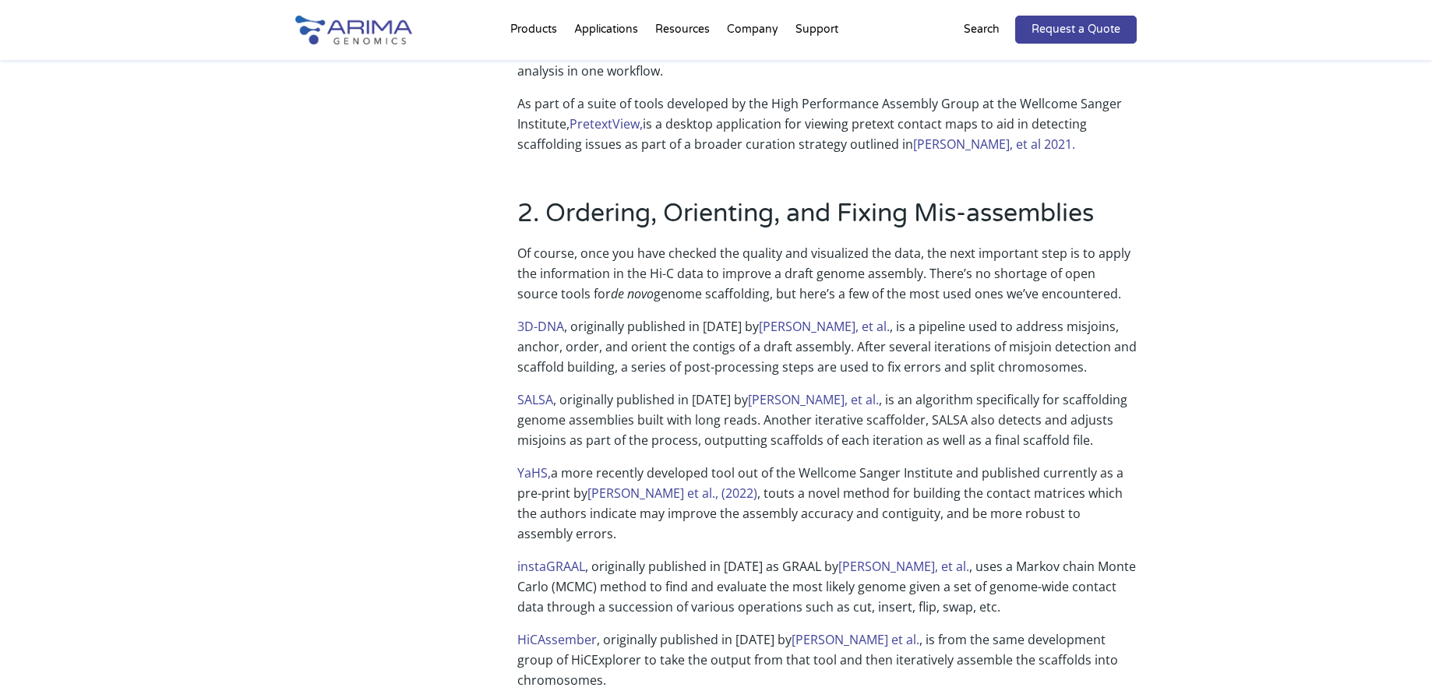
scroll to position [813, 0]
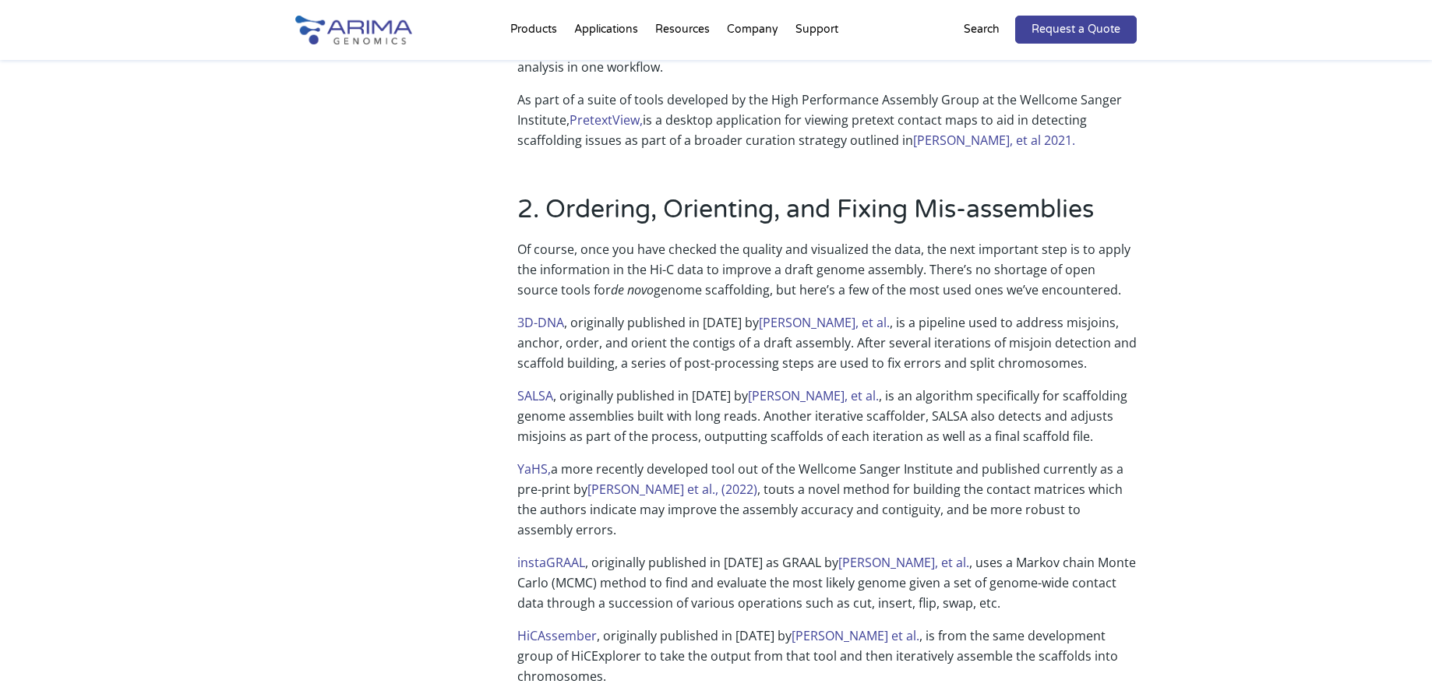
click at [967, 502] on p "YaHS, a more recently developed tool out of the Wellcome Sanger Institute and p…" at bounding box center [826, 505] width 619 height 93
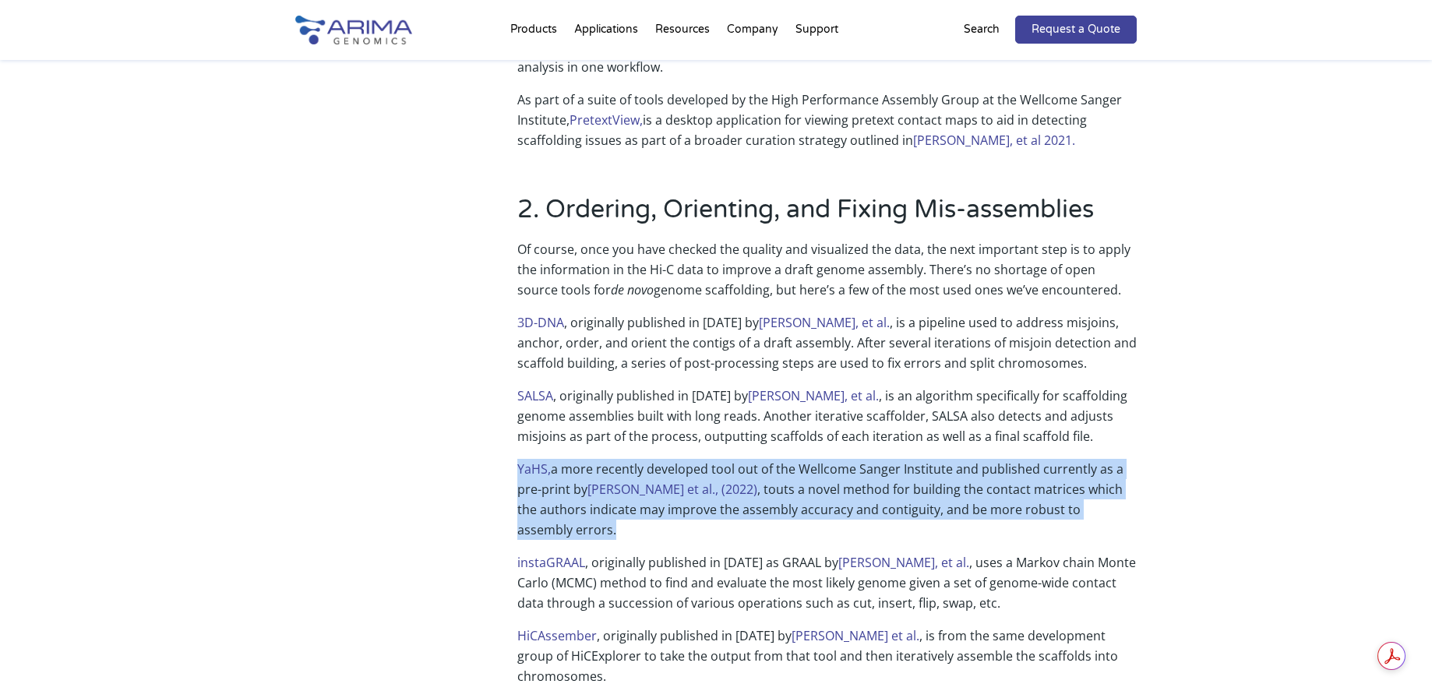
click at [943, 504] on p "YaHS, a more recently developed tool out of the Wellcome Sanger Institute and p…" at bounding box center [826, 505] width 619 height 93
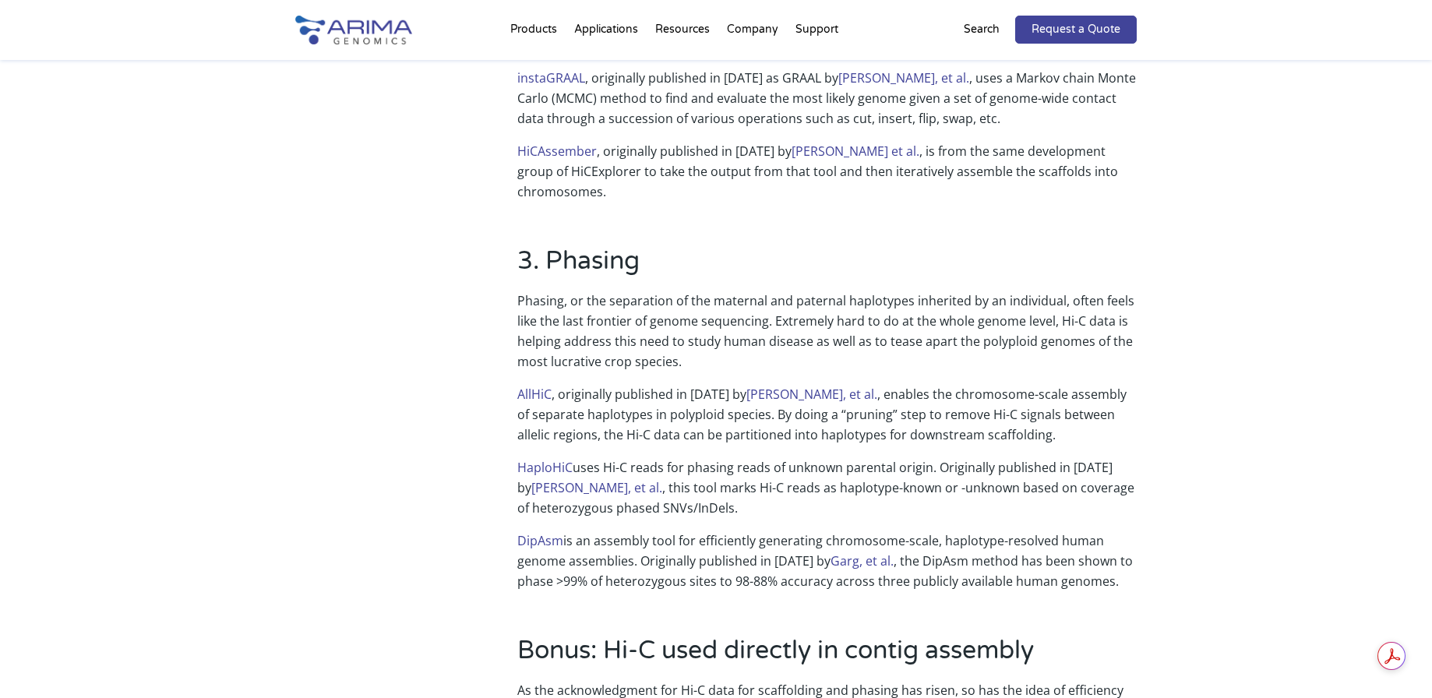
scroll to position [1298, 0]
click at [797, 291] on p "Phasing, or the separation of the maternal and paternal haplotypes inherited by…" at bounding box center [826, 336] width 619 height 93
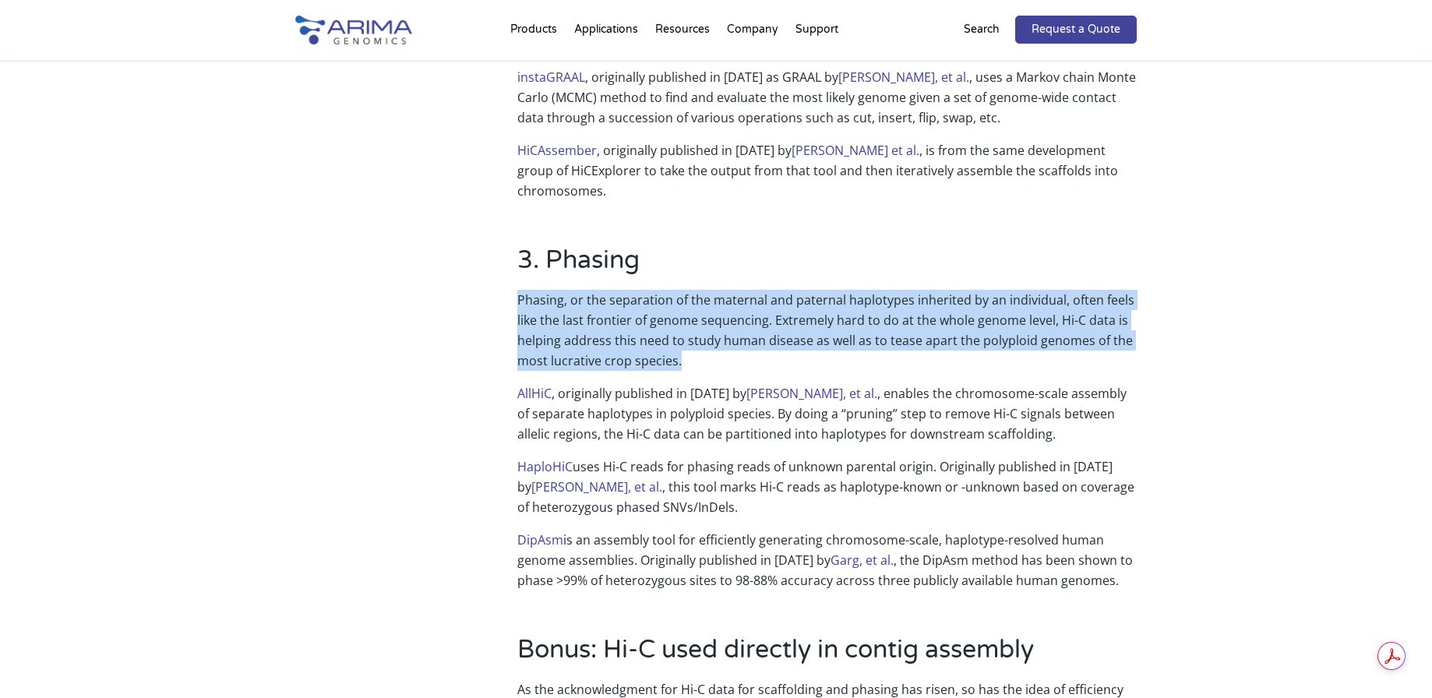
click at [766, 298] on p "Phasing, or the separation of the maternal and paternal haplotypes inherited by…" at bounding box center [826, 336] width 619 height 93
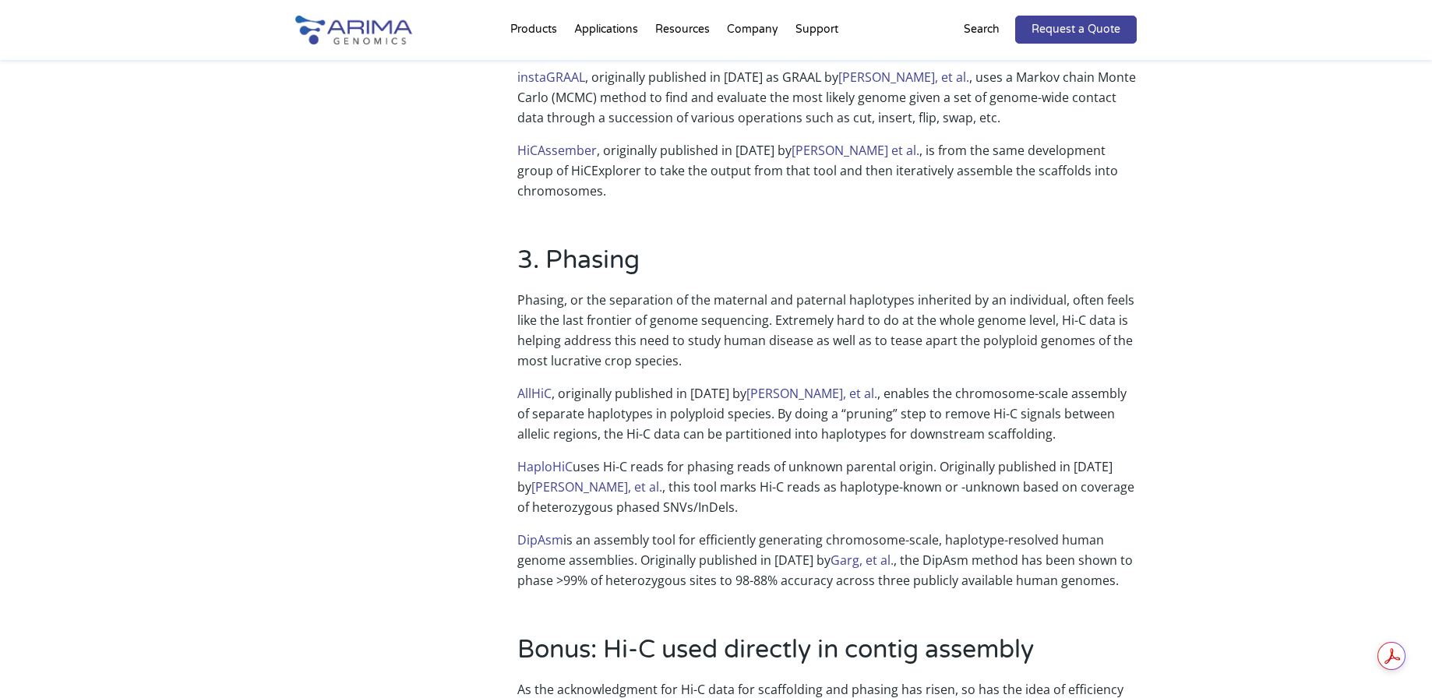
click at [766, 298] on p "Phasing, or the separation of the maternal and paternal haplotypes inherited by…" at bounding box center [826, 336] width 619 height 93
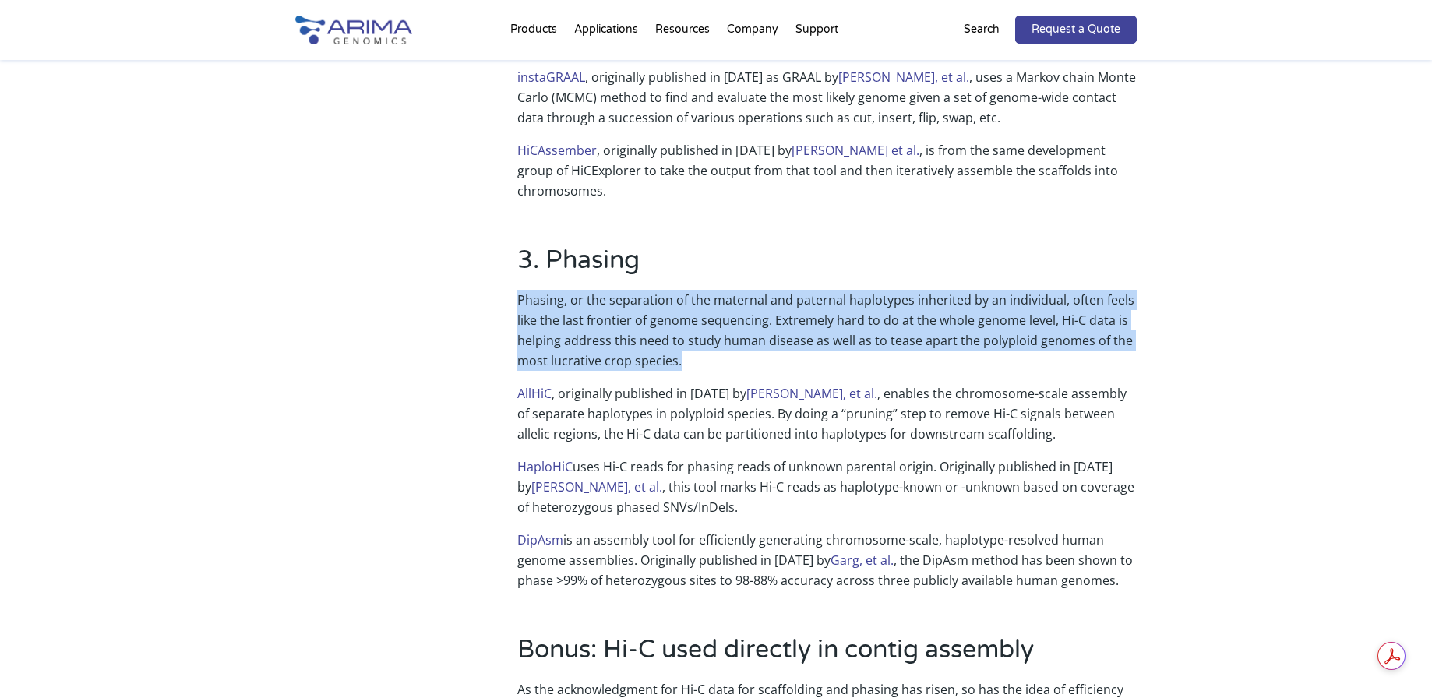
click at [783, 293] on p "Phasing, or the separation of the maternal and paternal haplotypes inherited by…" at bounding box center [826, 336] width 619 height 93
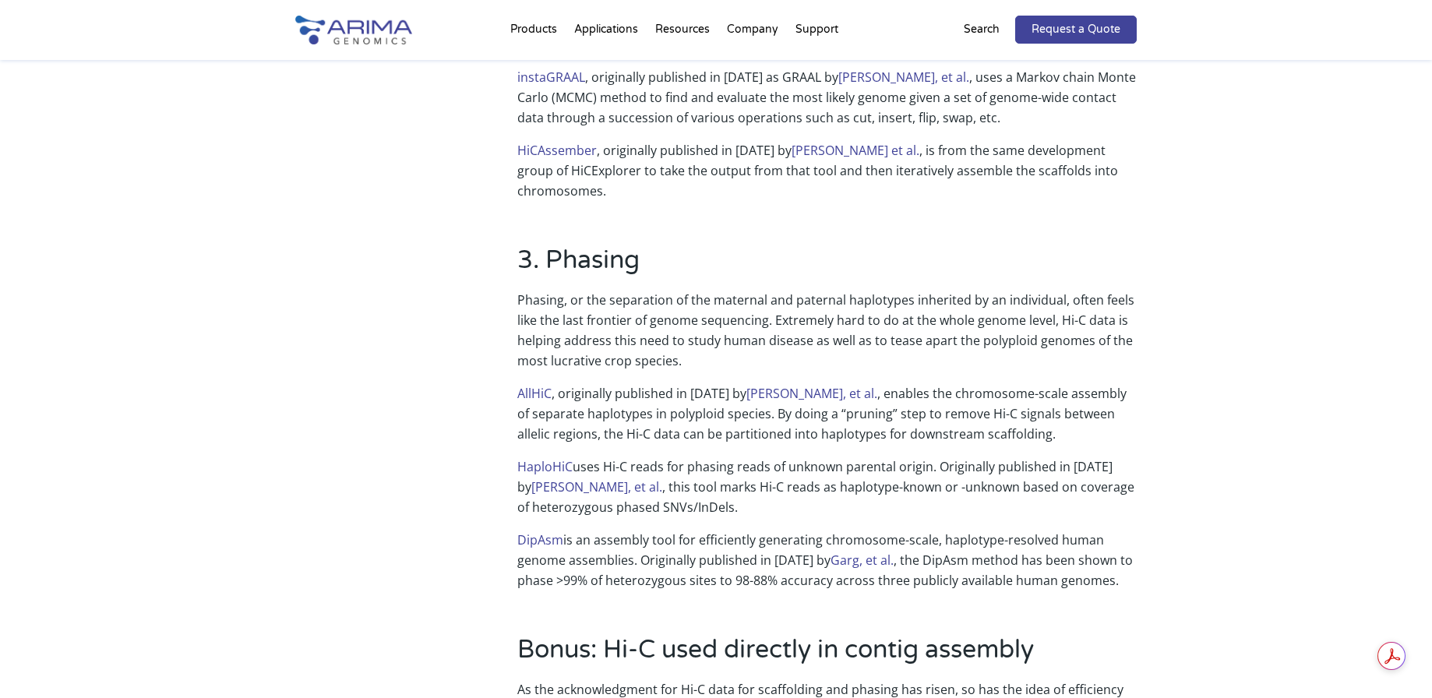
click at [783, 293] on p "Phasing, or the separation of the maternal and paternal haplotypes inherited by…" at bounding box center [826, 336] width 619 height 93
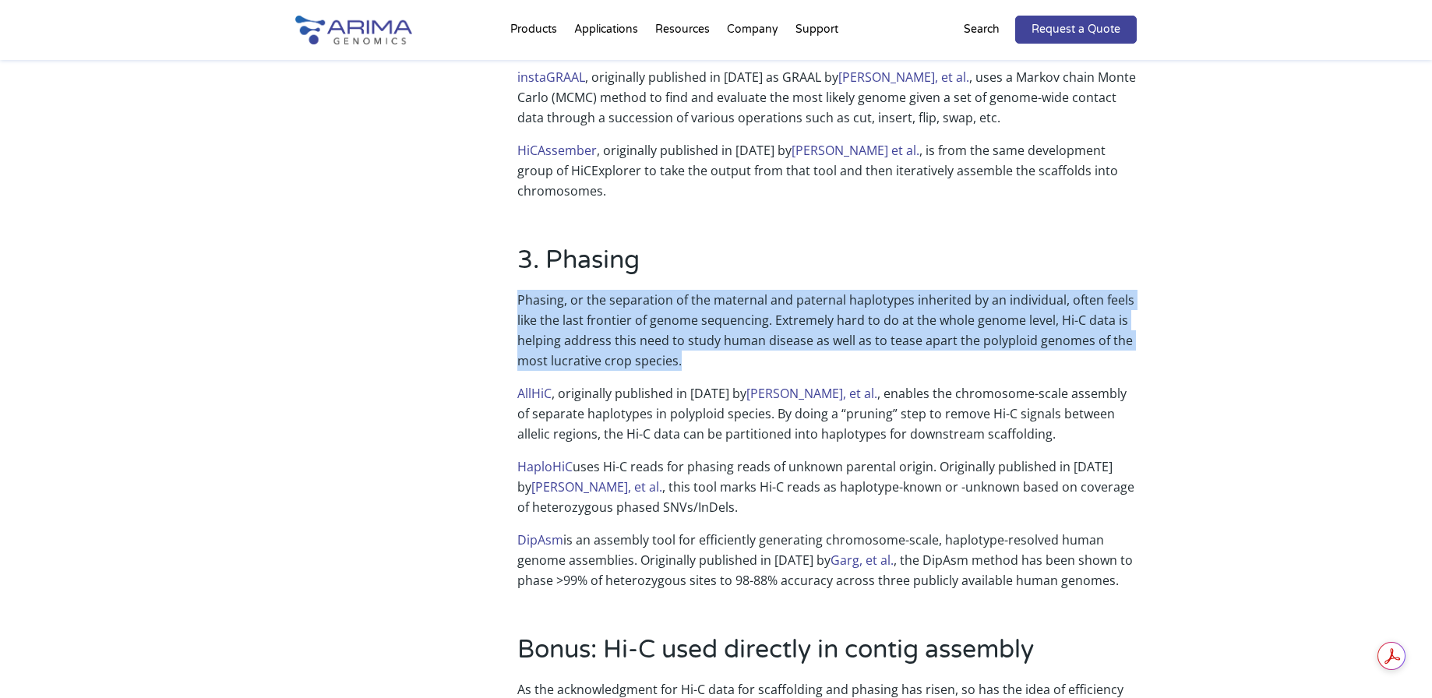
click at [763, 305] on p "Phasing, or the separation of the maternal and paternal haplotypes inherited by…" at bounding box center [826, 336] width 619 height 93
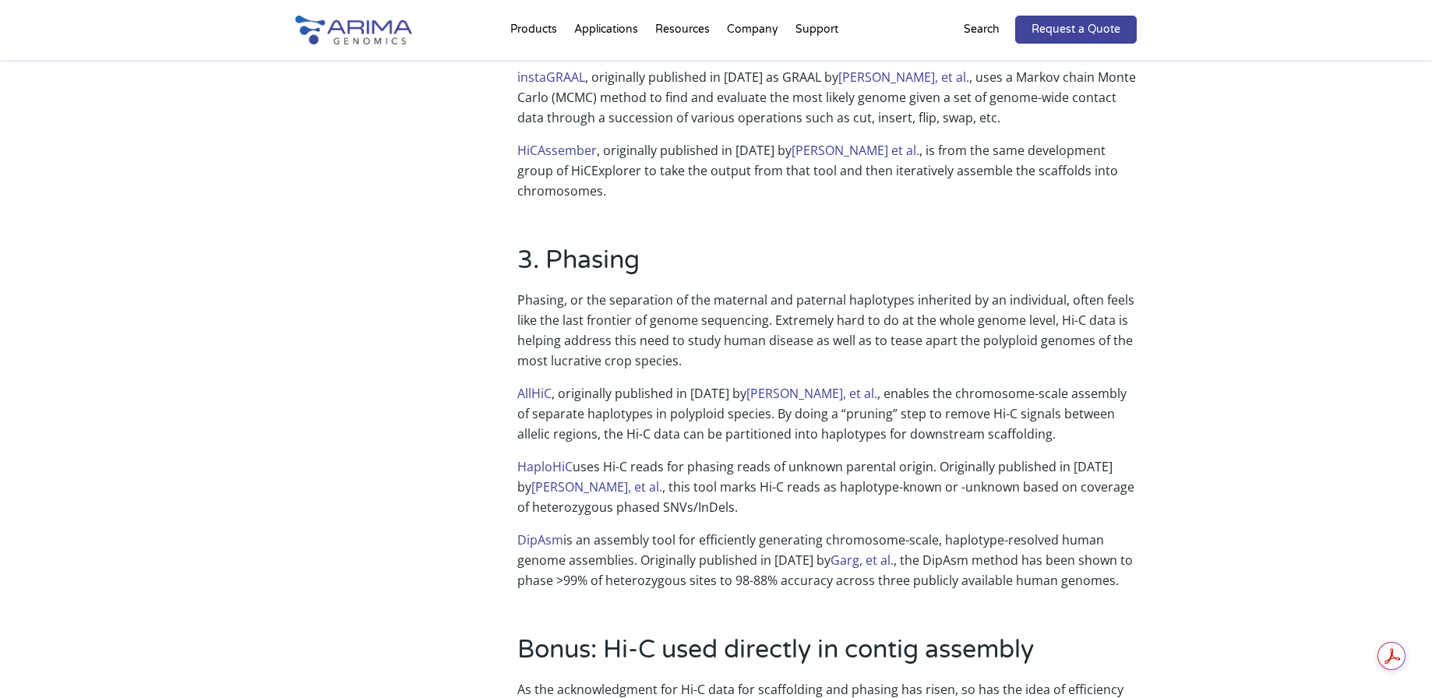
click at [763, 305] on p "Phasing, or the separation of the maternal and paternal haplotypes inherited by…" at bounding box center [826, 336] width 619 height 93
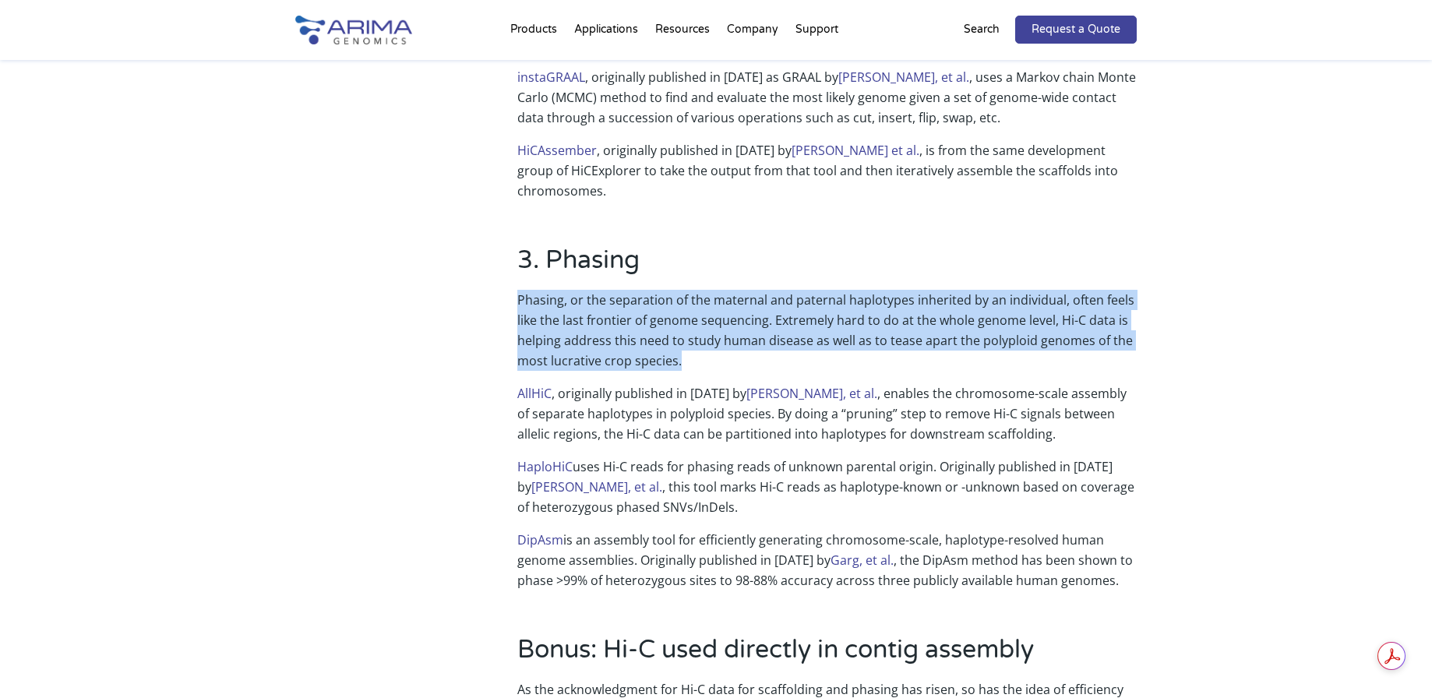
click at [763, 305] on p "Phasing, or the separation of the maternal and paternal haplotypes inherited by…" at bounding box center [826, 336] width 619 height 93
click at [784, 312] on p "Phasing, or the separation of the maternal and paternal haplotypes inherited by…" at bounding box center [826, 336] width 619 height 93
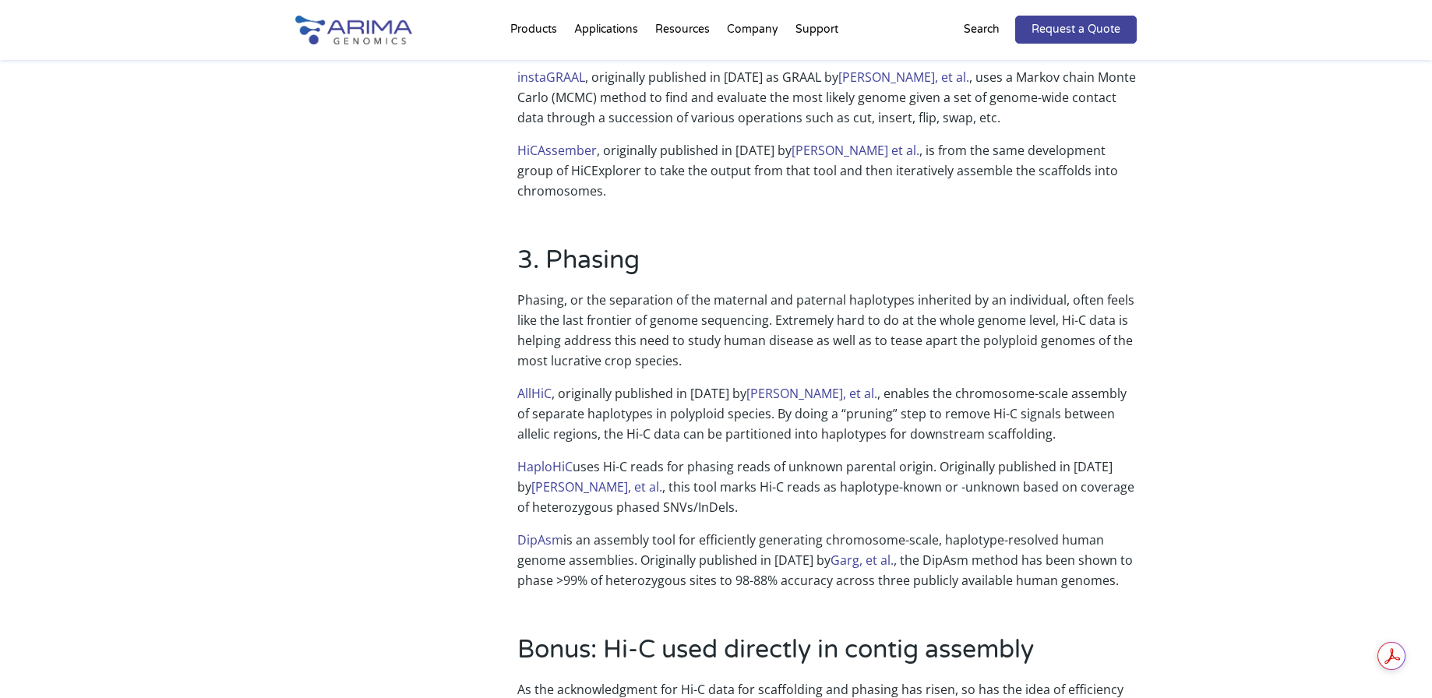
click at [784, 312] on p "Phasing, or the separation of the maternal and paternal haplotypes inherited by…" at bounding box center [826, 336] width 619 height 93
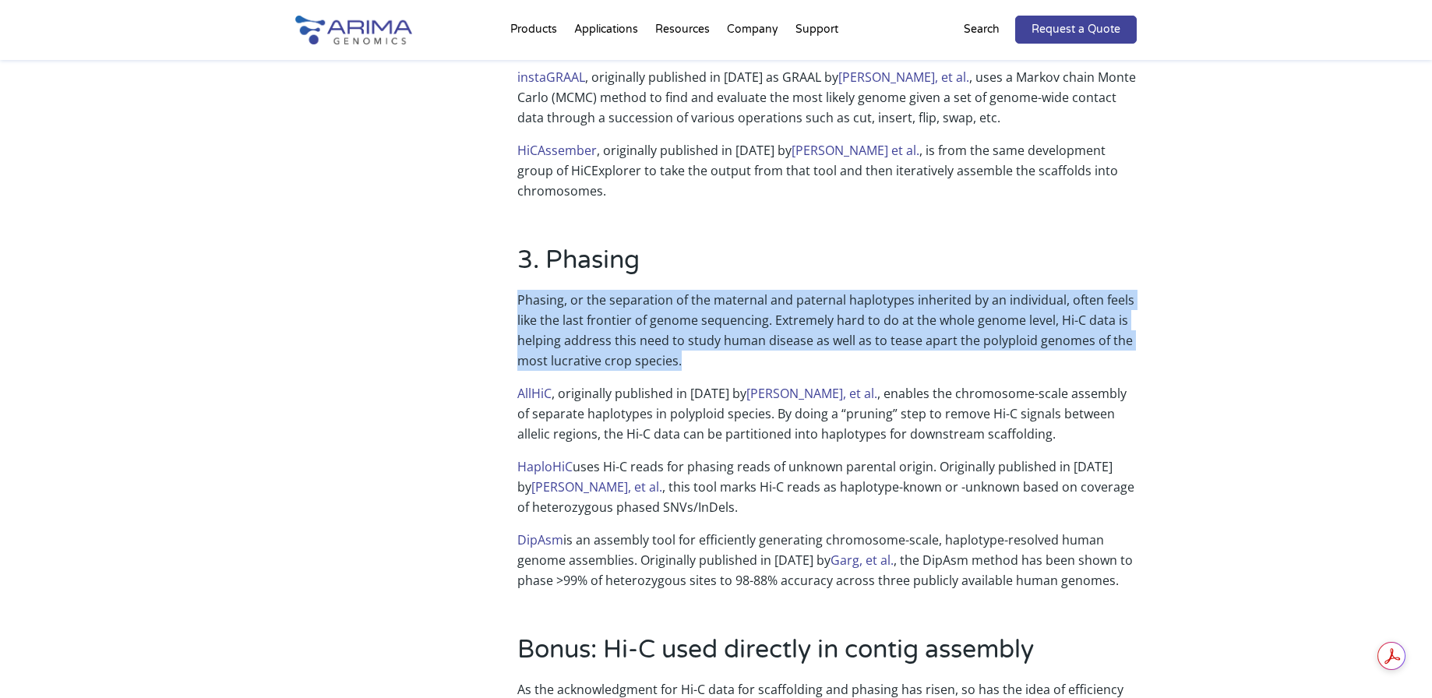
click at [774, 315] on p "Phasing, or the separation of the maternal and paternal haplotypes inherited by…" at bounding box center [826, 336] width 619 height 93
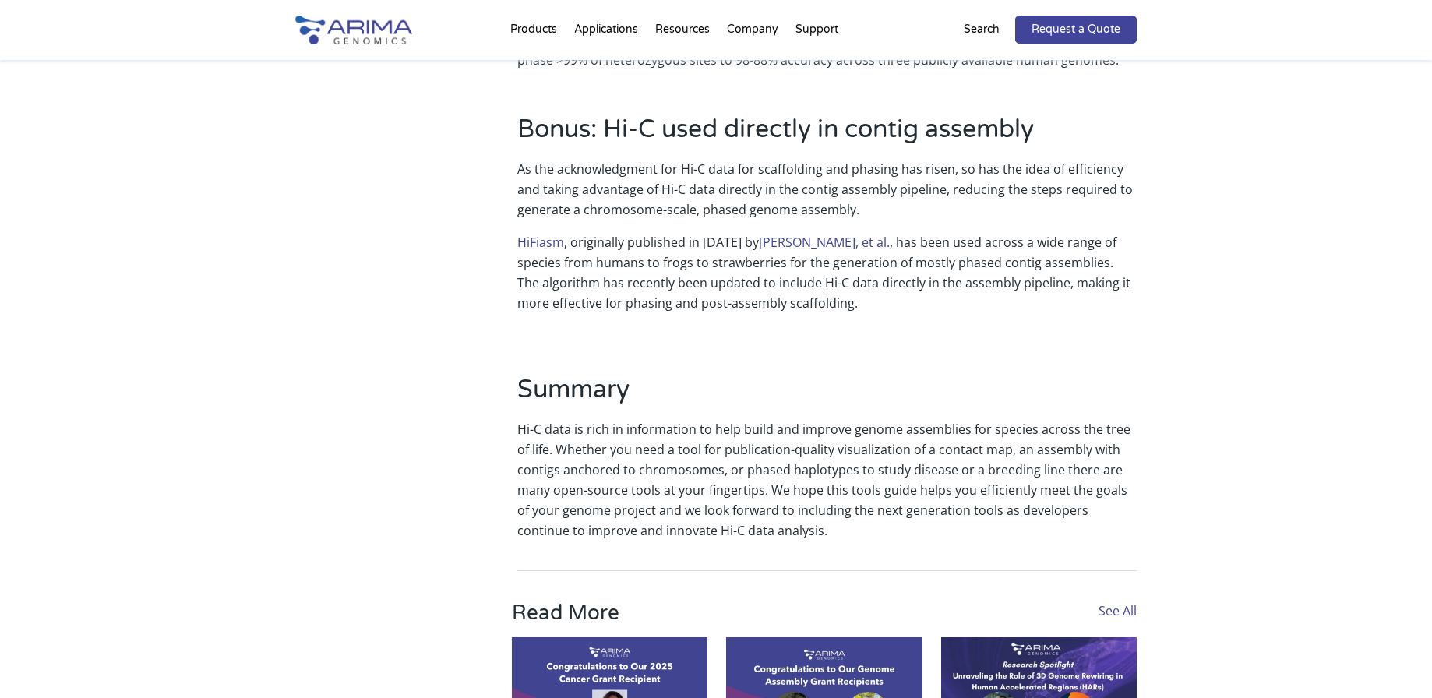
scroll to position [1820, 0]
click at [806, 267] on p "HiFiasm , originally published in 2021 by Cheng, et al. , has been used across …" at bounding box center [826, 277] width 619 height 93
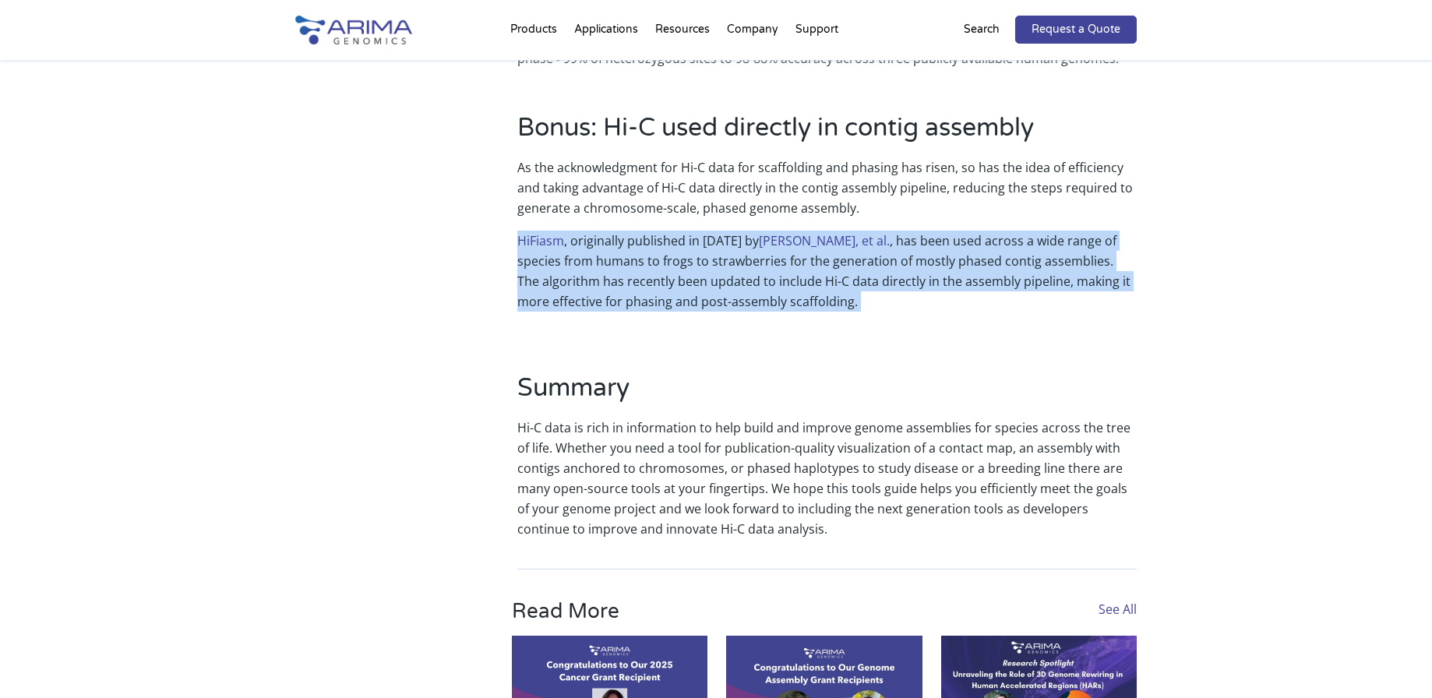
click at [787, 272] on p "HiFiasm , originally published in 2021 by Cheng, et al. , has been used across …" at bounding box center [826, 277] width 619 height 93
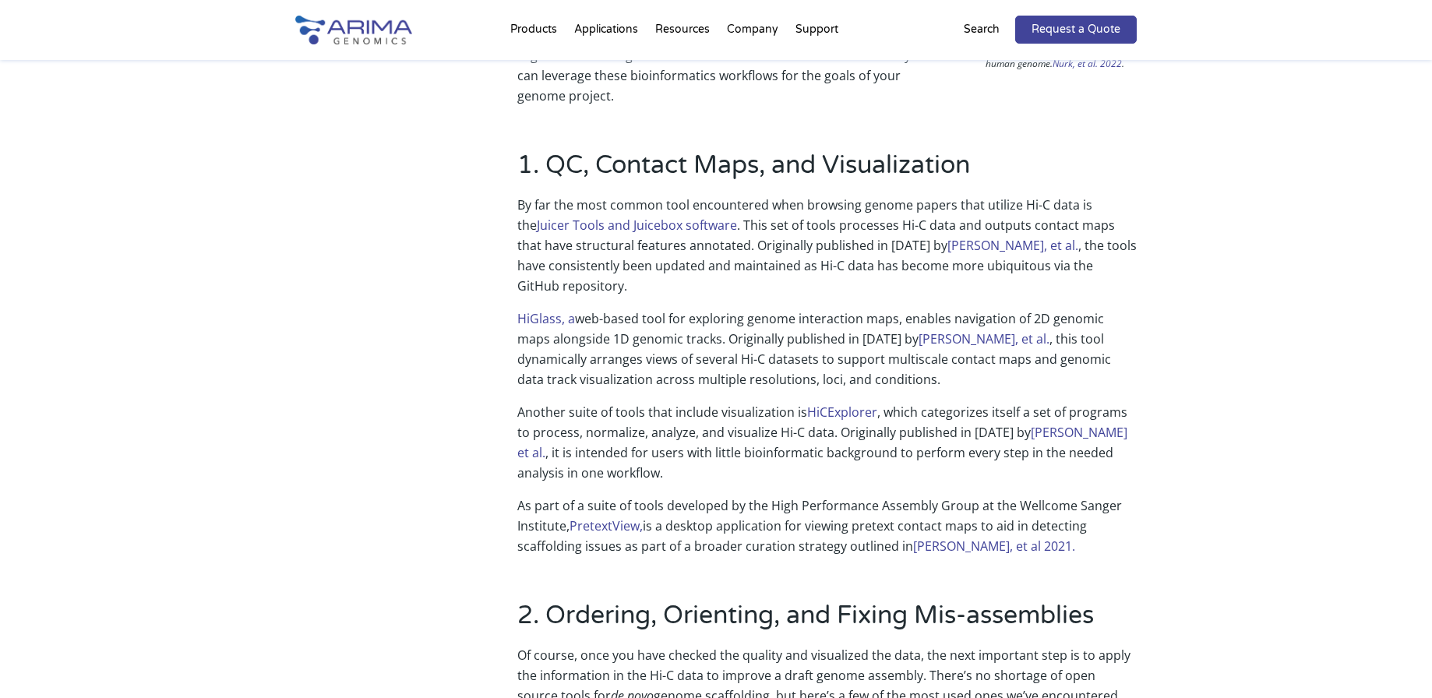
scroll to position [0, 0]
